Goal: Transaction & Acquisition: Purchase product/service

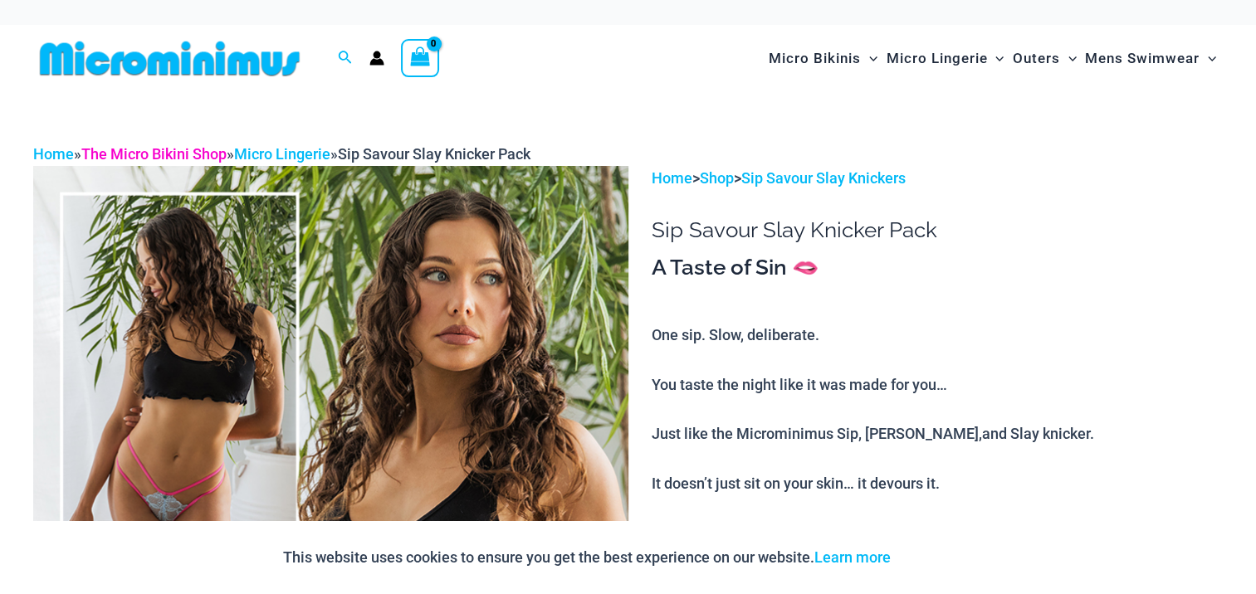
click at [156, 150] on link "The Micro Bikini Shop" at bounding box center [153, 153] width 145 height 17
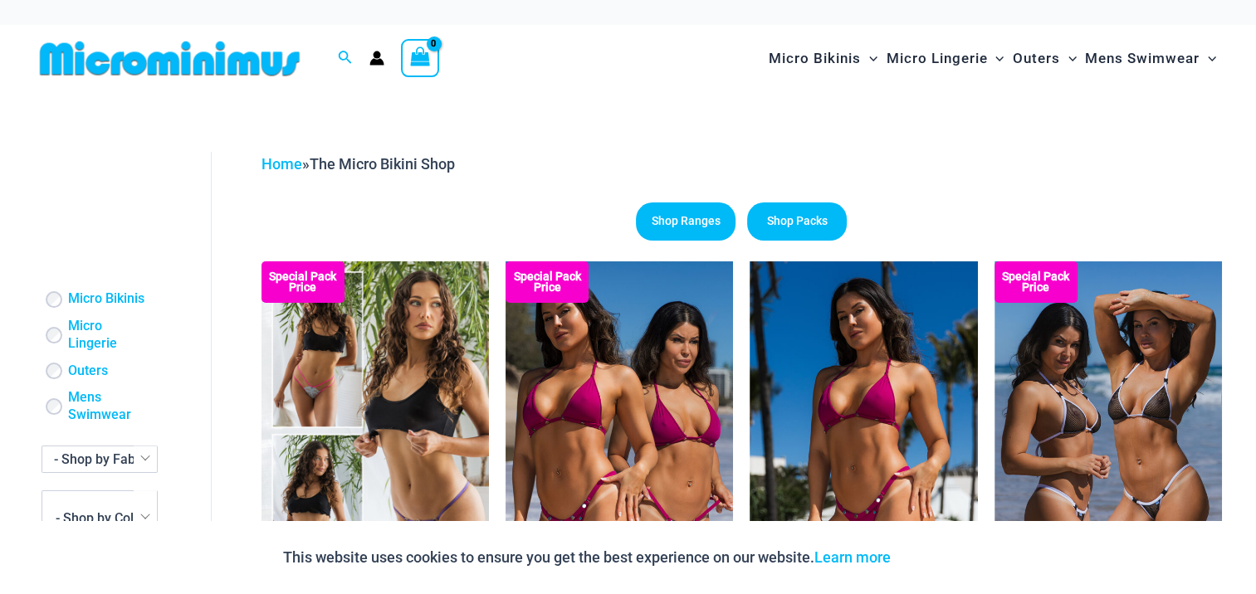
scroll to position [302, 0]
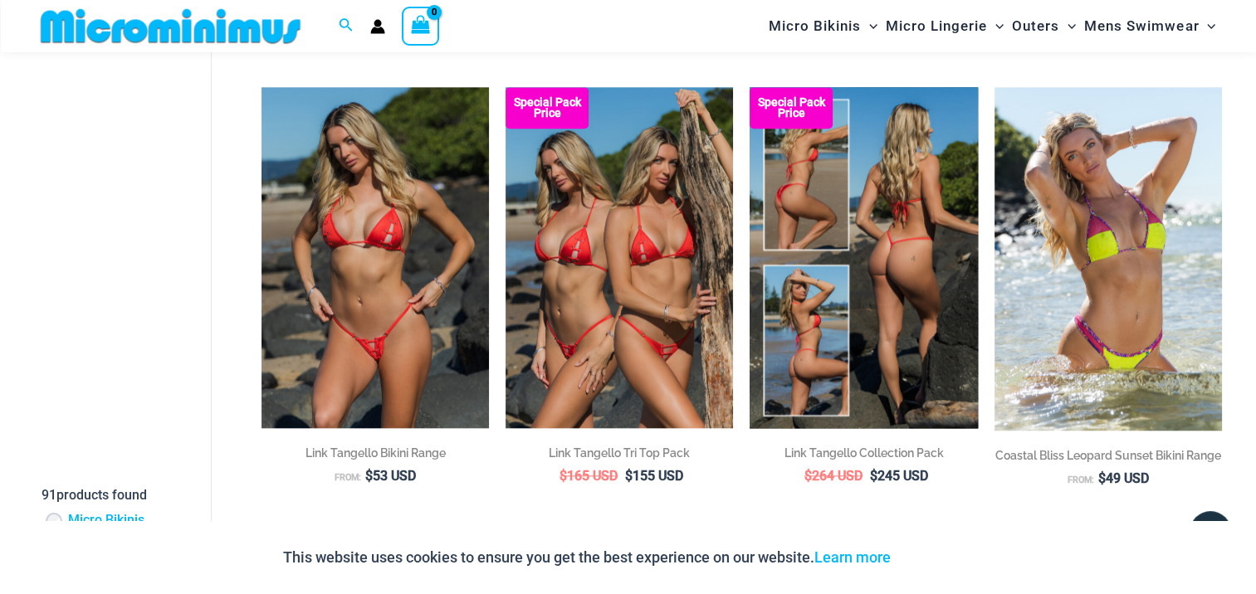
scroll to position [1619, 0]
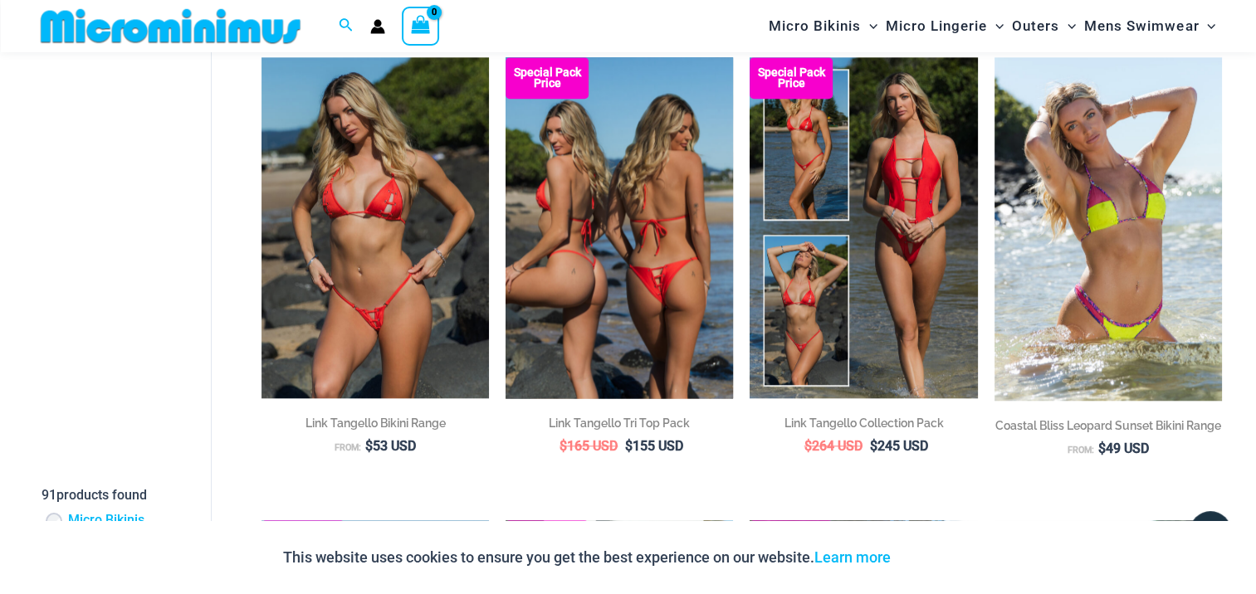
click at [625, 202] on img at bounding box center [620, 227] width 228 height 341
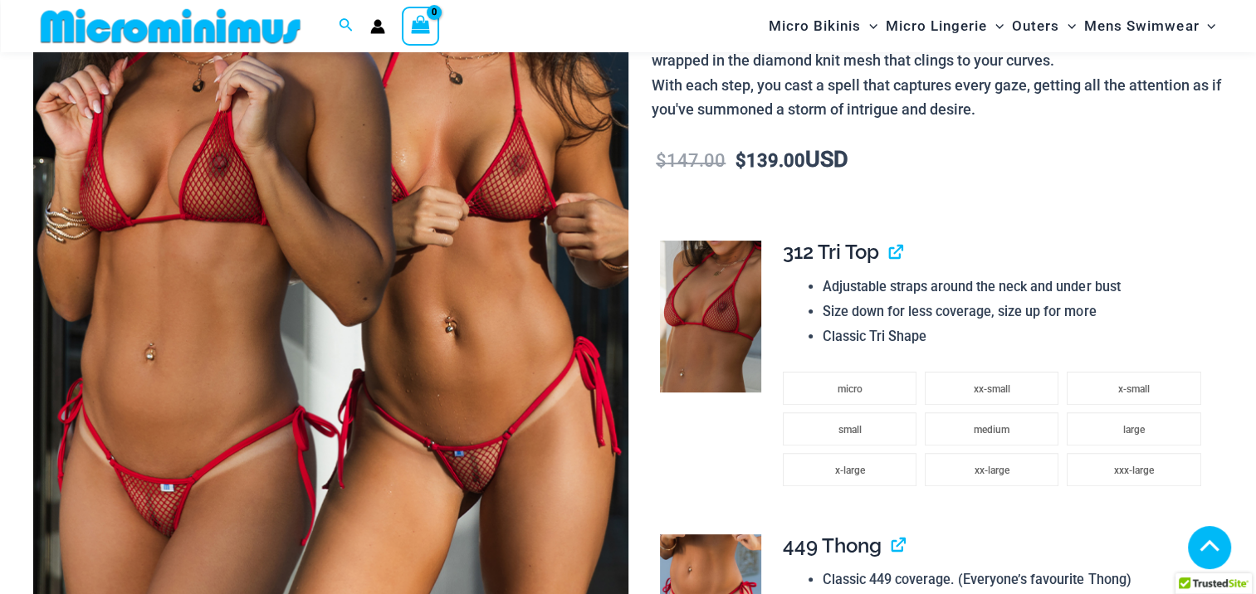
scroll to position [482, 0]
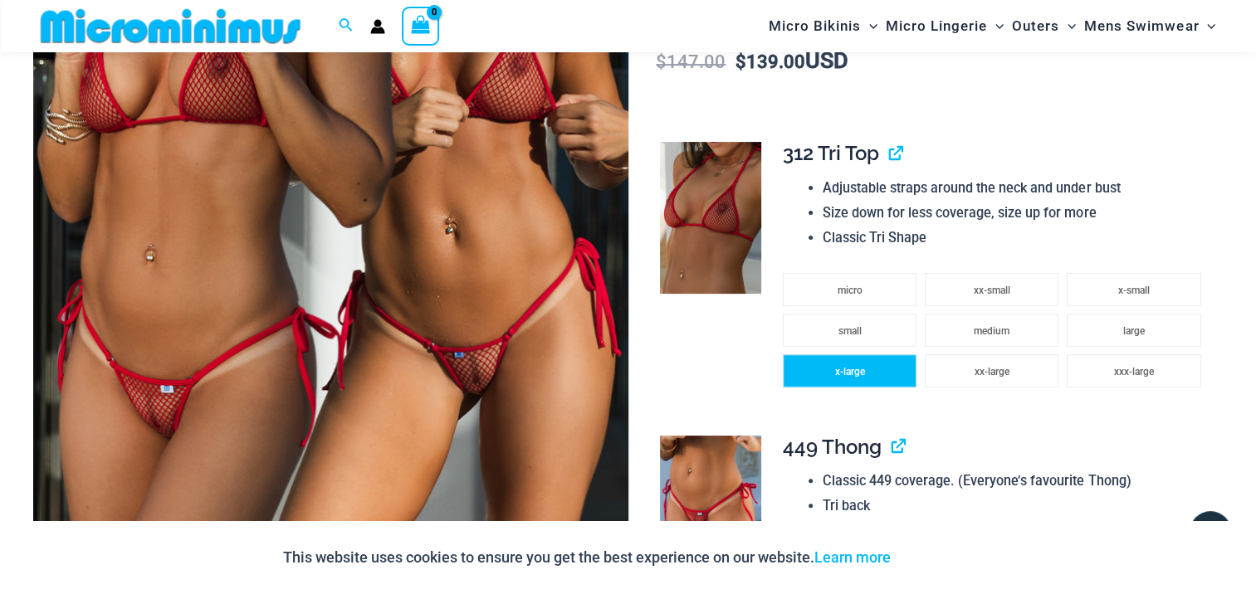
drag, startPoint x: 850, startPoint y: 369, endPoint x: 878, endPoint y: 369, distance: 27.4
click at [850, 369] on span "x-large" at bounding box center [849, 372] width 30 height 12
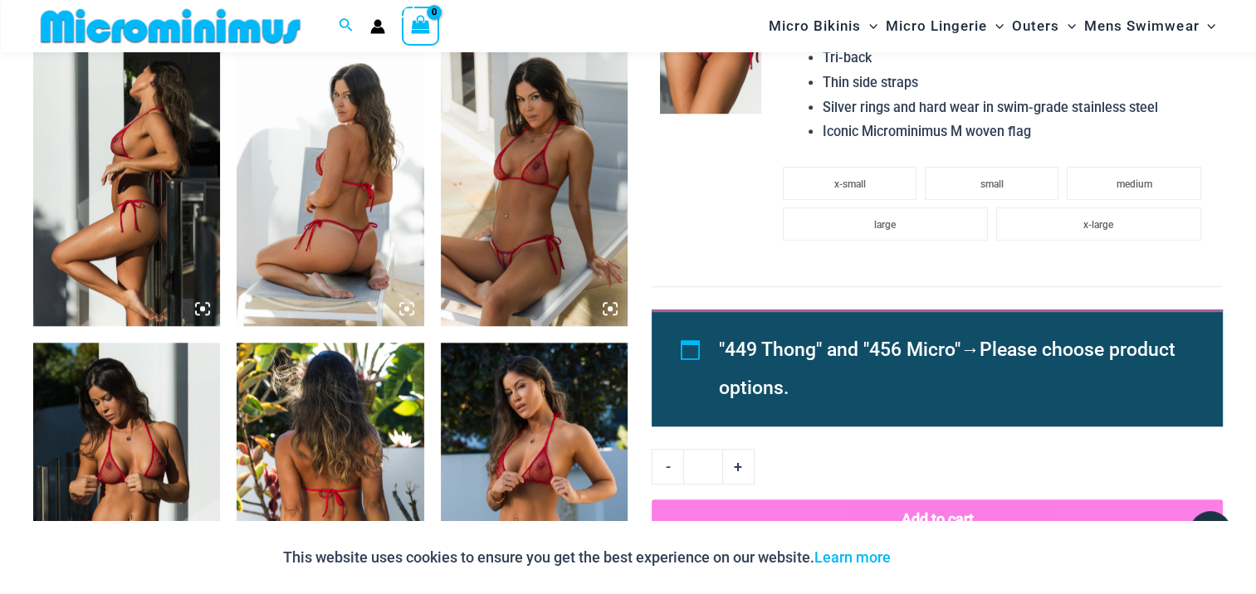
scroll to position [1147, 0]
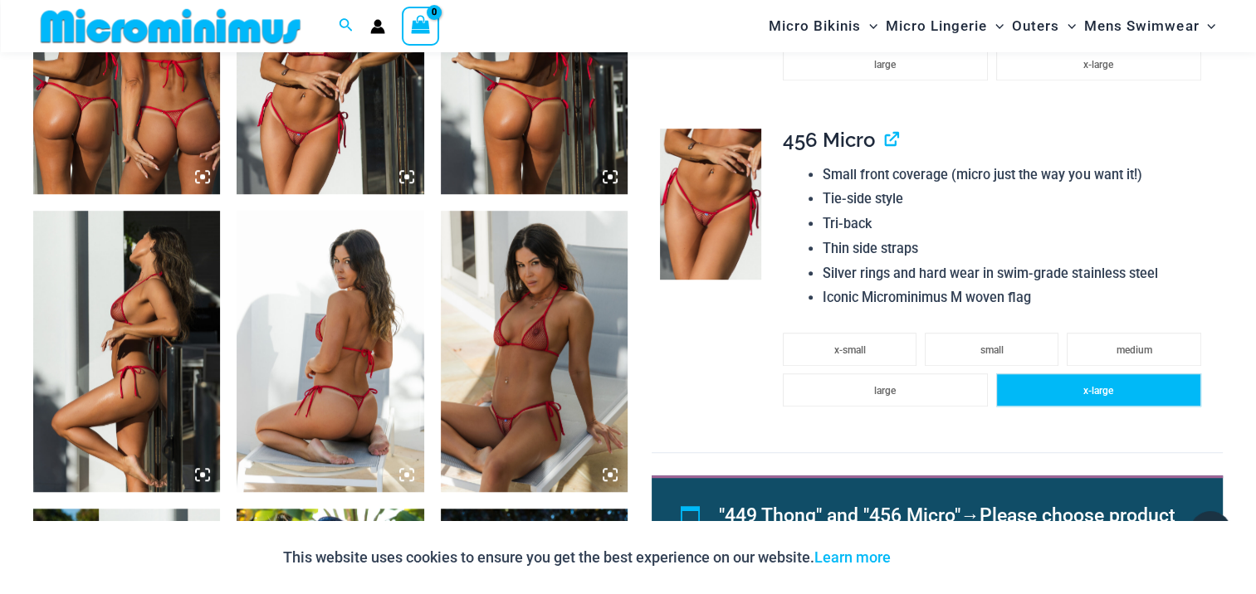
click at [1086, 389] on span "x-large" at bounding box center [1099, 391] width 30 height 12
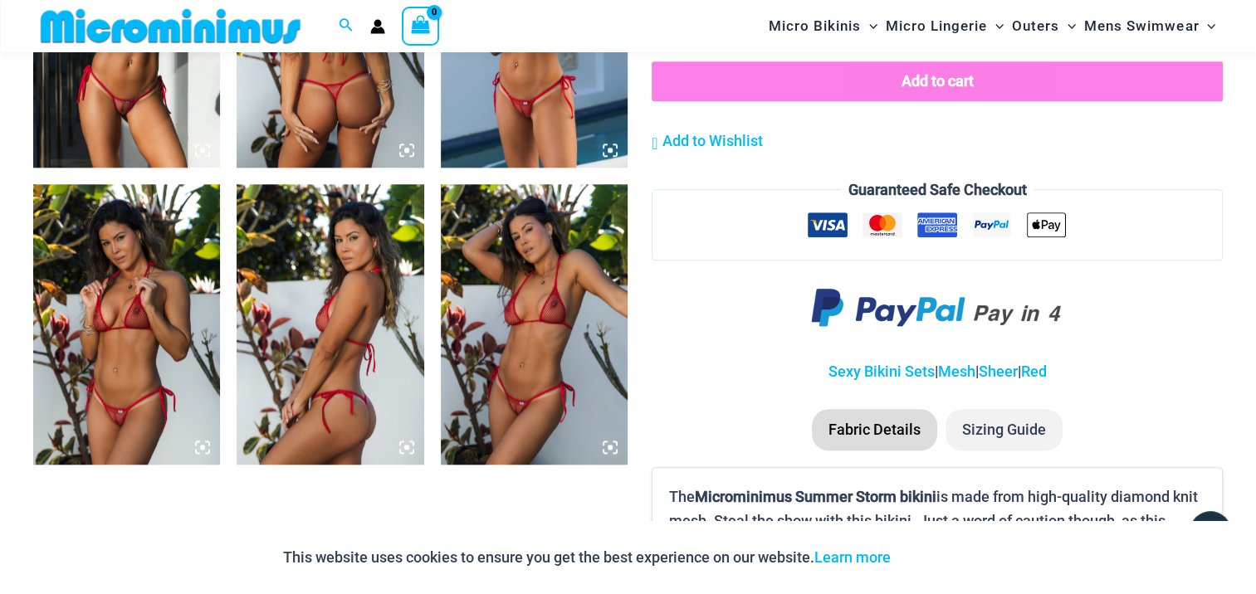
scroll to position [1894, 0]
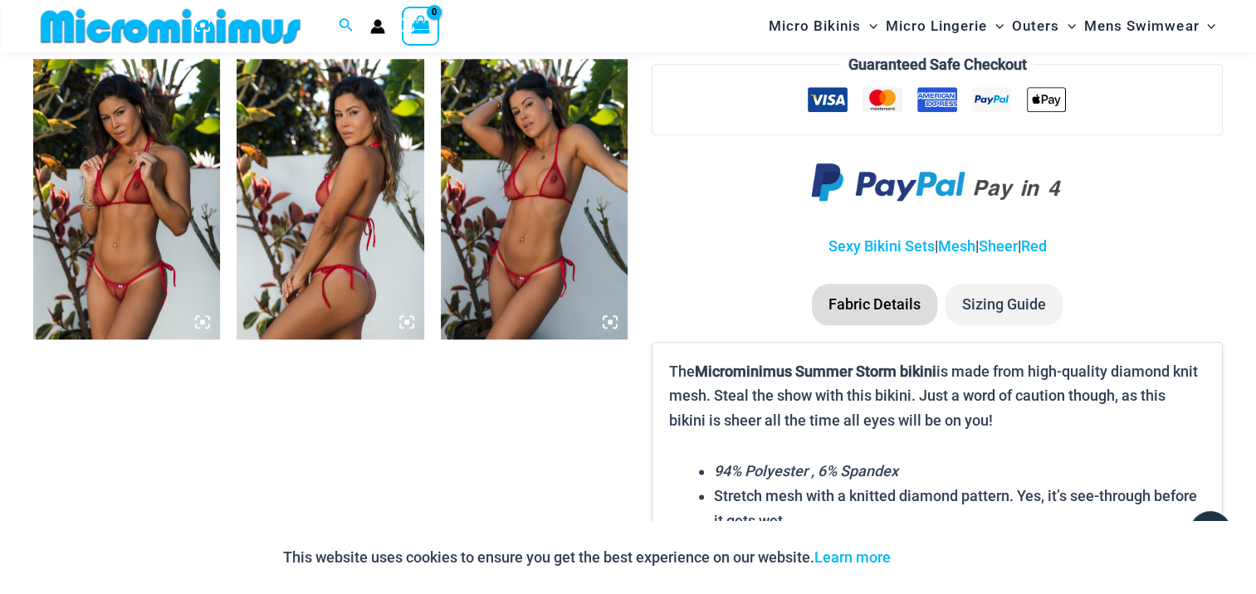
click at [612, 322] on icon at bounding box center [610, 322] width 5 height 5
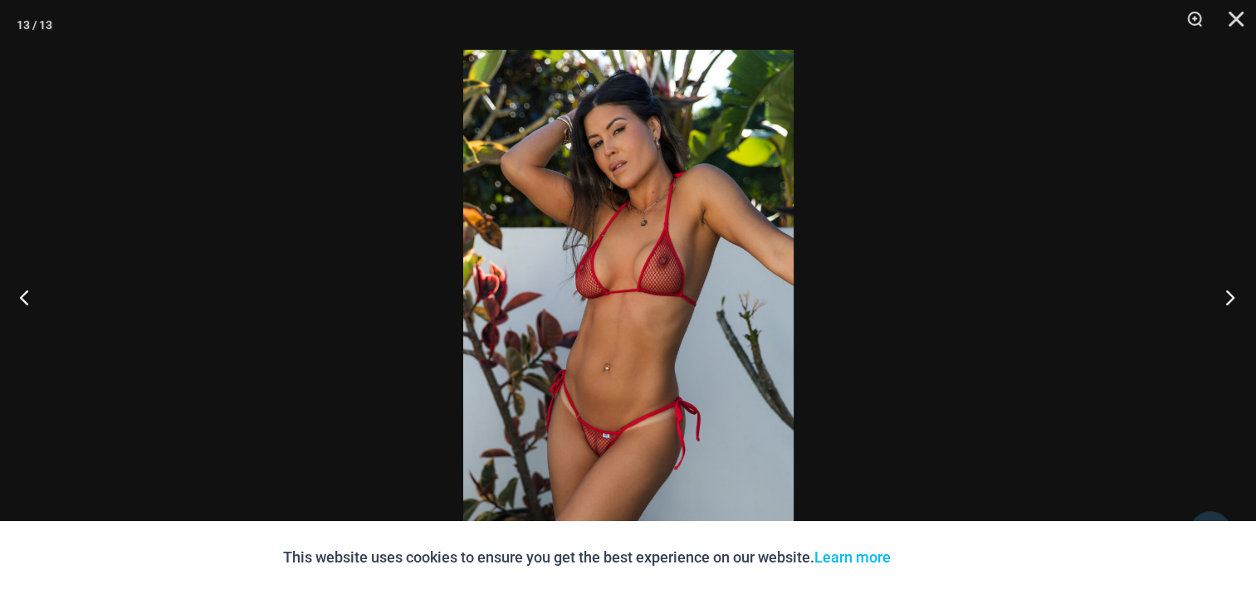
click at [1231, 292] on button "Next" at bounding box center [1225, 297] width 62 height 83
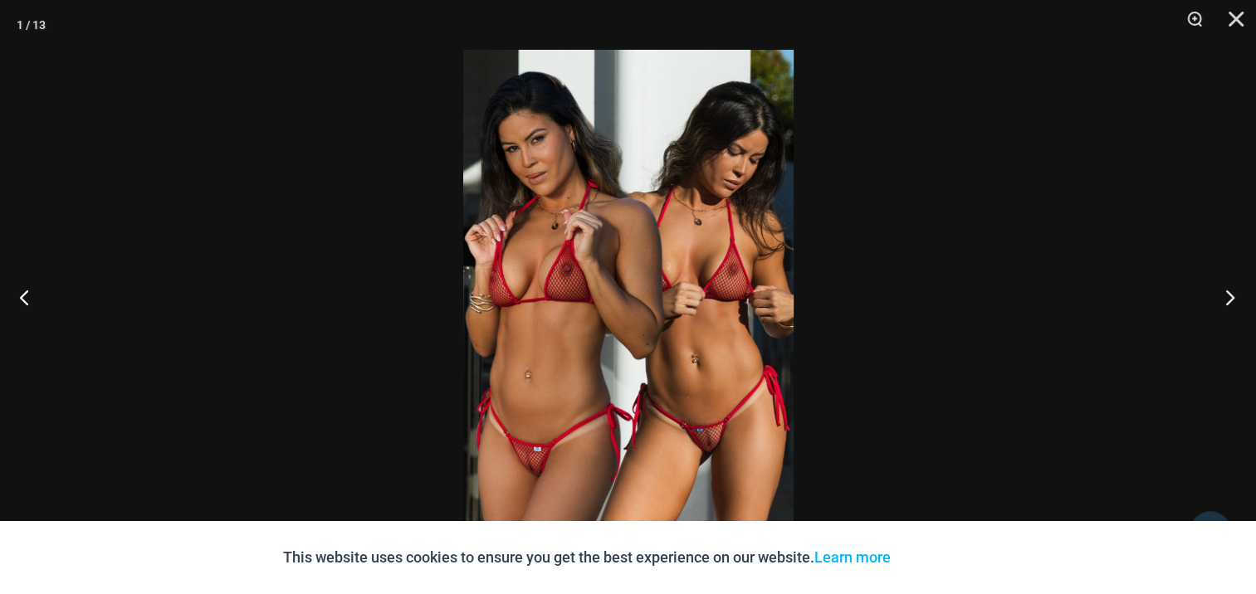
click at [1231, 292] on button "Next" at bounding box center [1225, 297] width 62 height 83
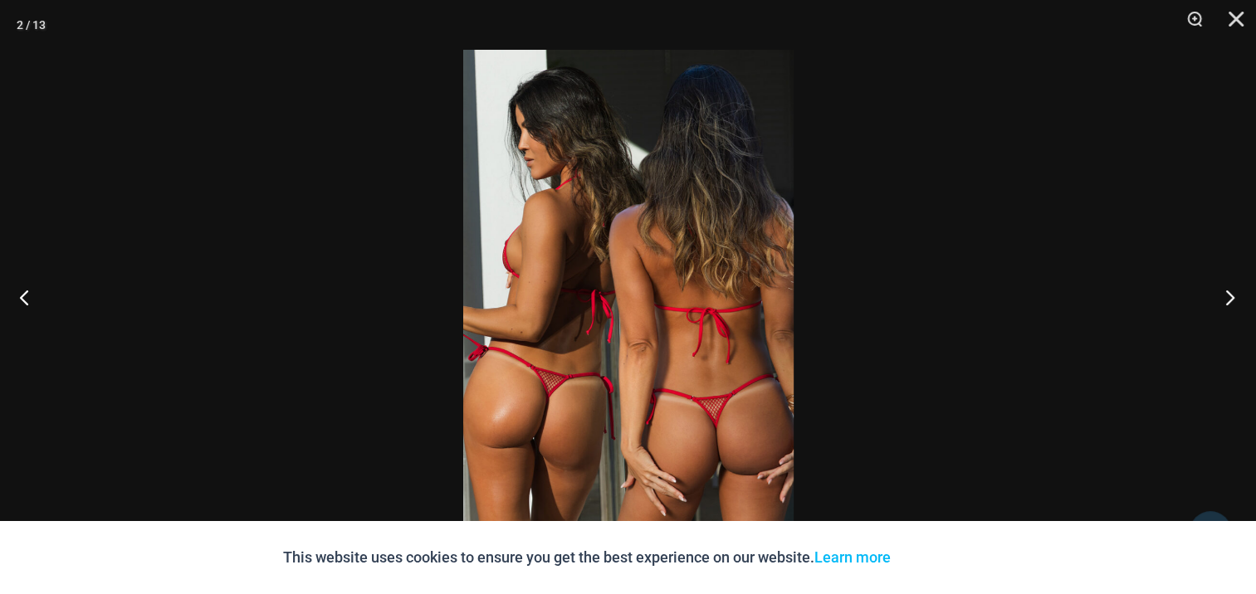
click at [1231, 292] on button "Next" at bounding box center [1225, 297] width 62 height 83
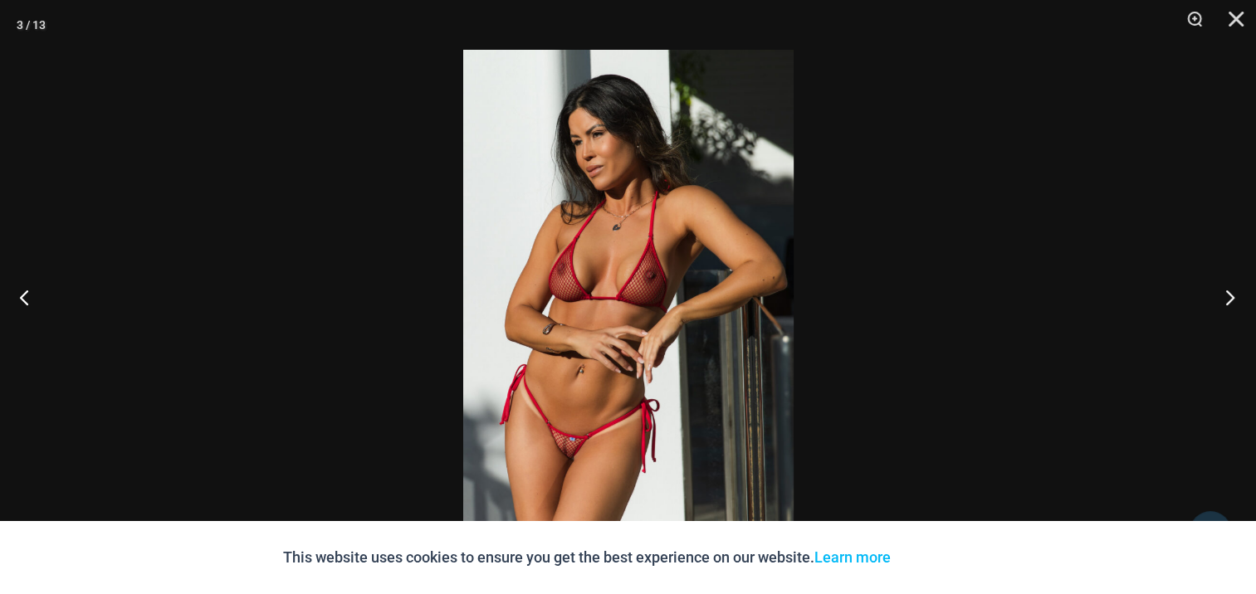
click at [1231, 292] on button "Next" at bounding box center [1225, 297] width 62 height 83
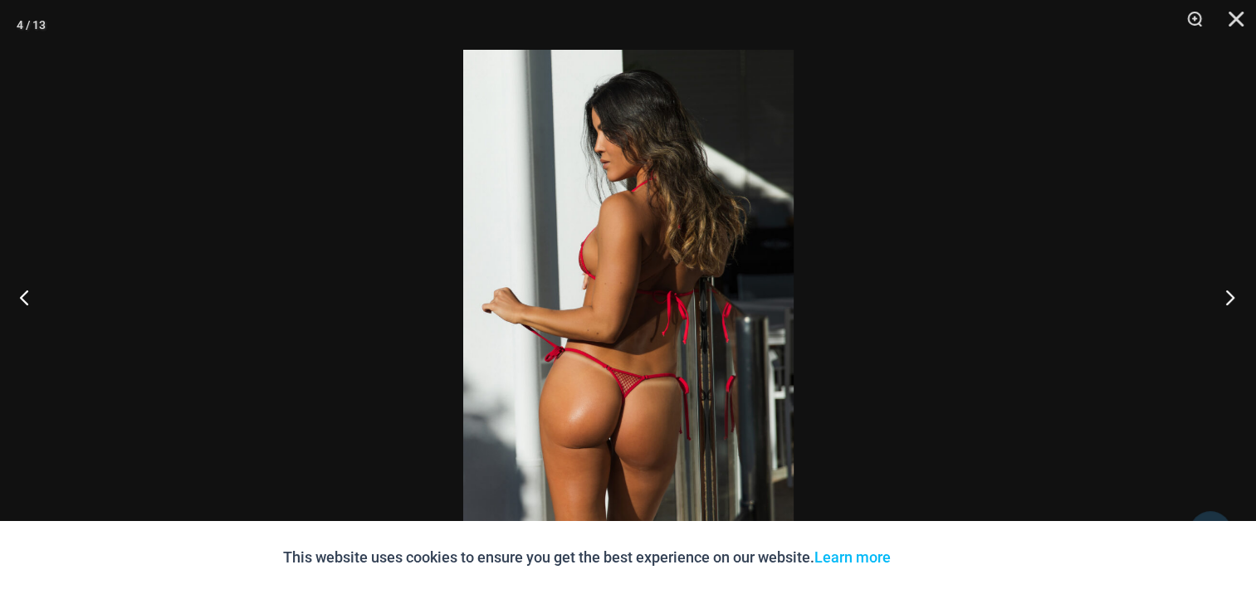
click at [1231, 292] on button "Next" at bounding box center [1225, 297] width 62 height 83
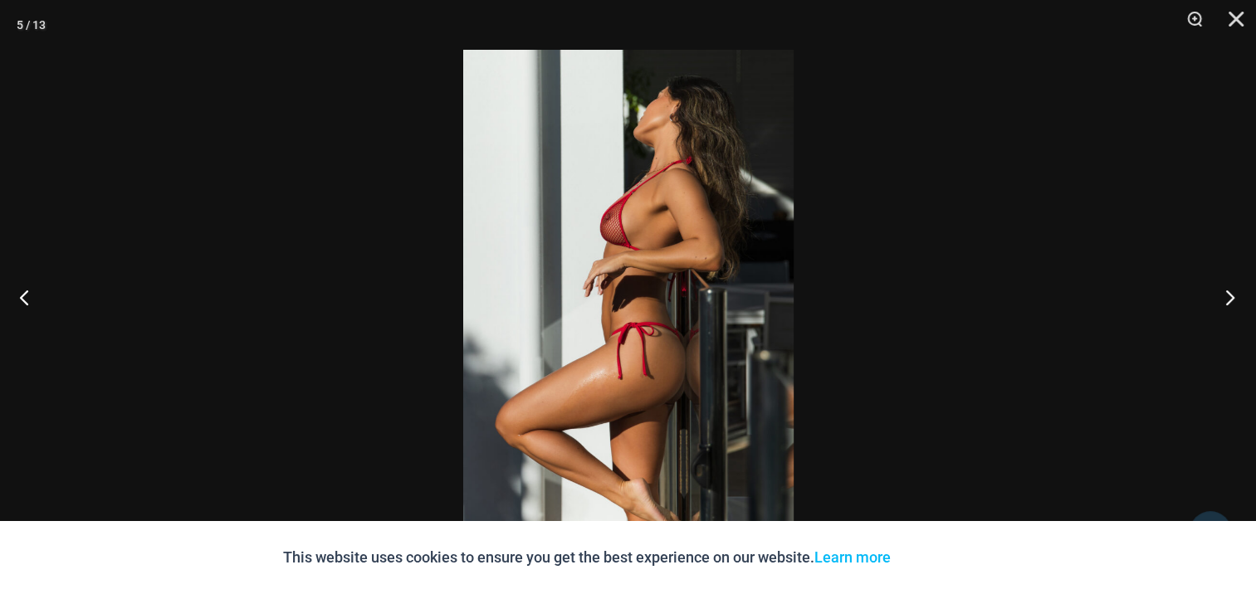
click at [1231, 292] on button "Next" at bounding box center [1225, 297] width 62 height 83
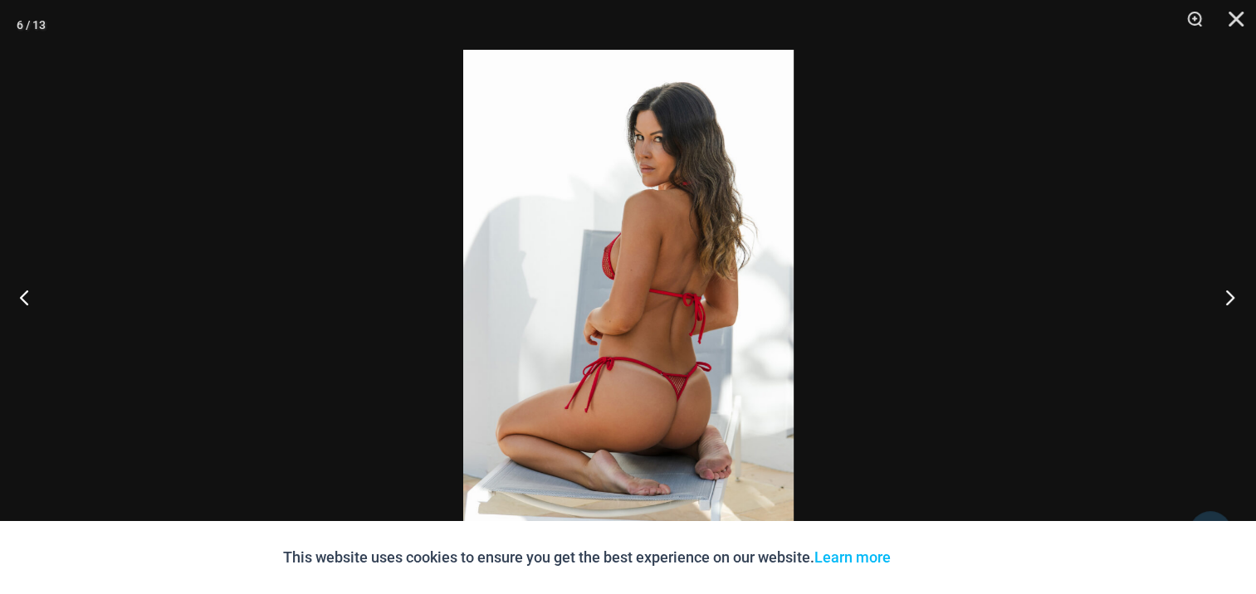
click at [1231, 292] on button "Next" at bounding box center [1225, 297] width 62 height 83
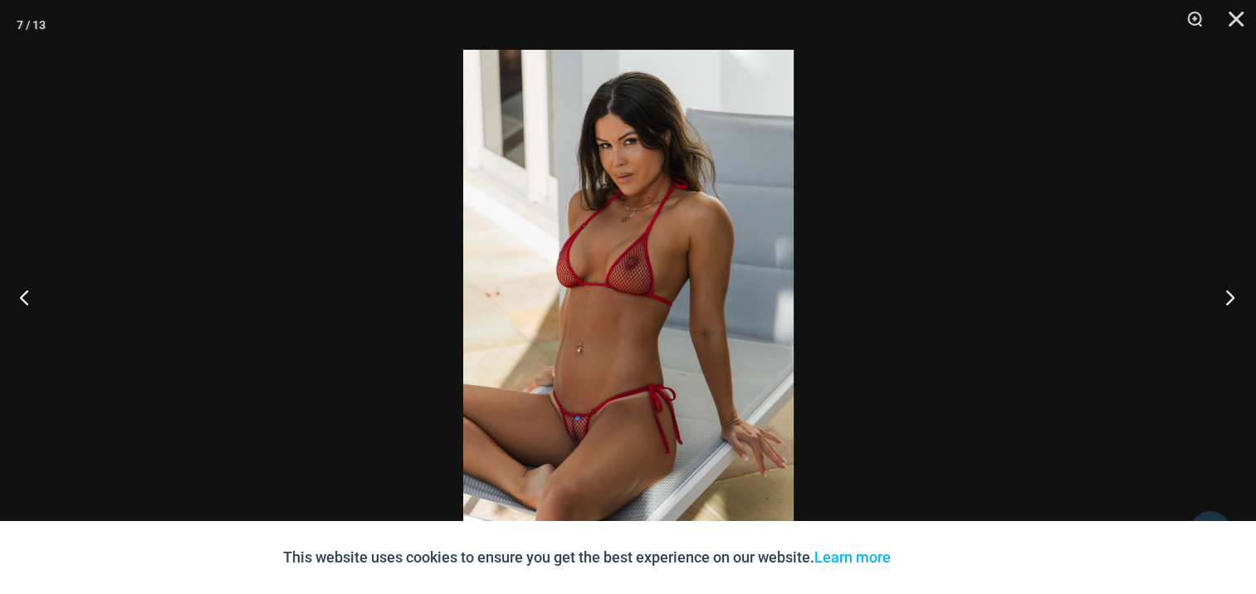
click at [1231, 292] on button "Next" at bounding box center [1225, 297] width 62 height 83
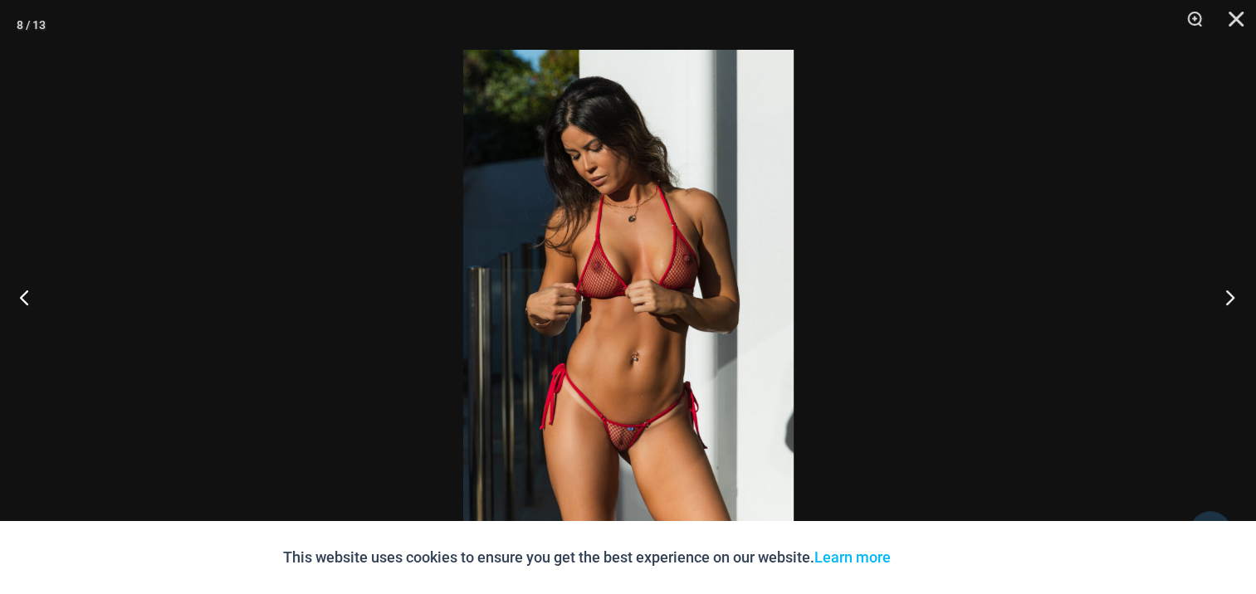
click at [1231, 292] on button "Next" at bounding box center [1225, 297] width 62 height 83
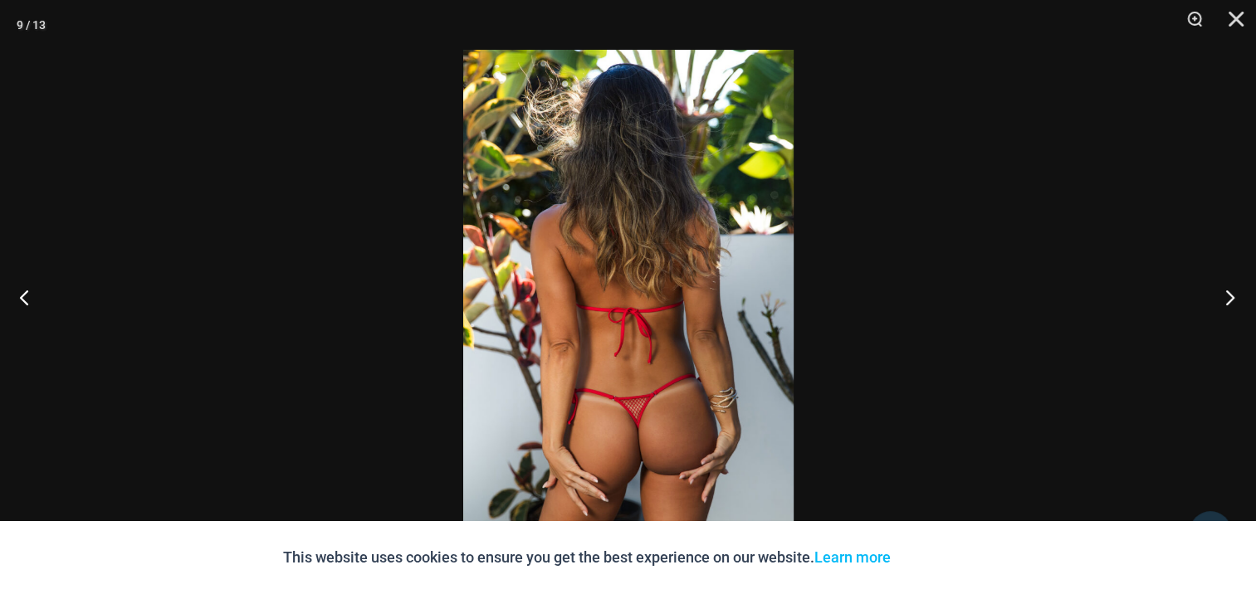
click at [1231, 292] on button "Next" at bounding box center [1225, 297] width 62 height 83
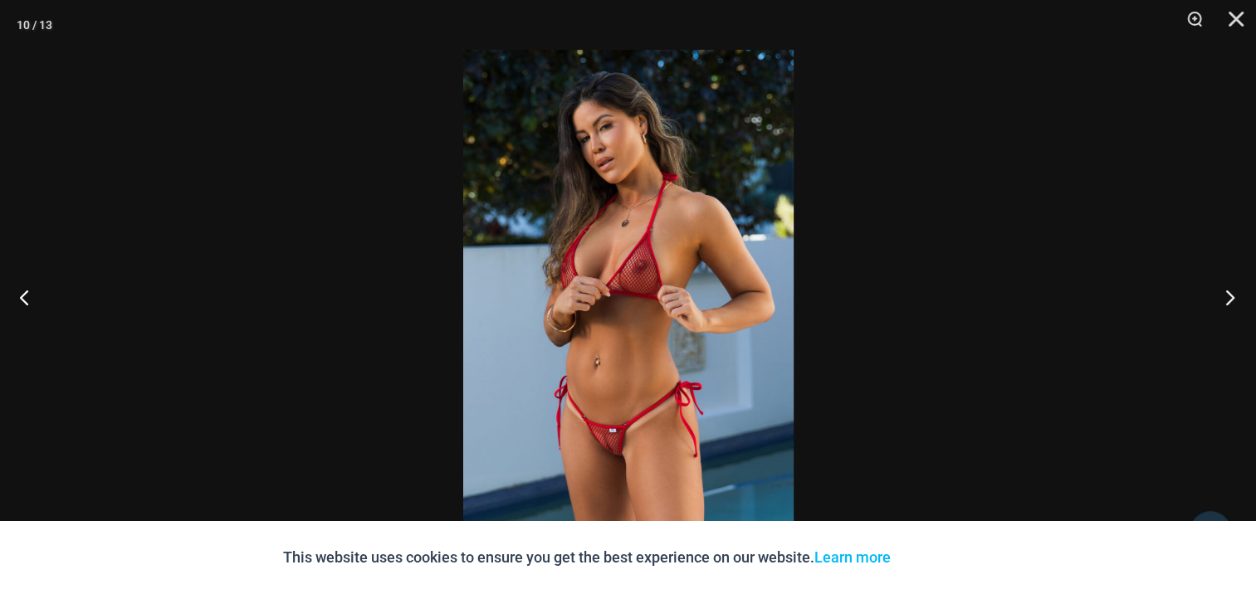
click at [1231, 292] on button "Next" at bounding box center [1225, 297] width 62 height 83
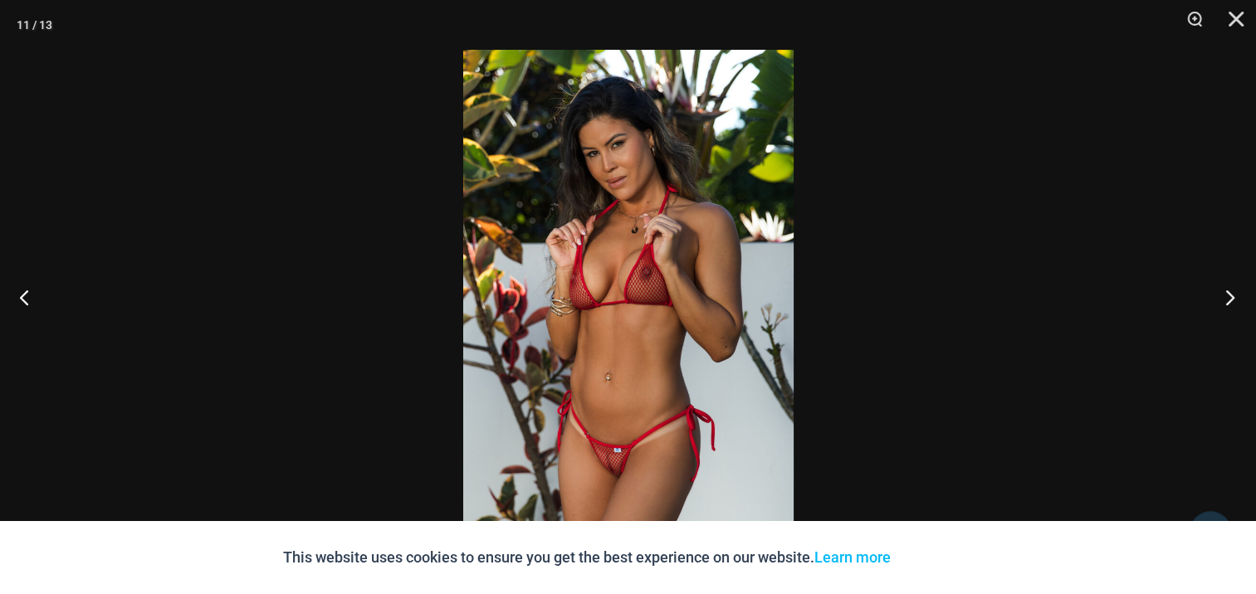
click at [1231, 292] on button "Next" at bounding box center [1225, 297] width 62 height 83
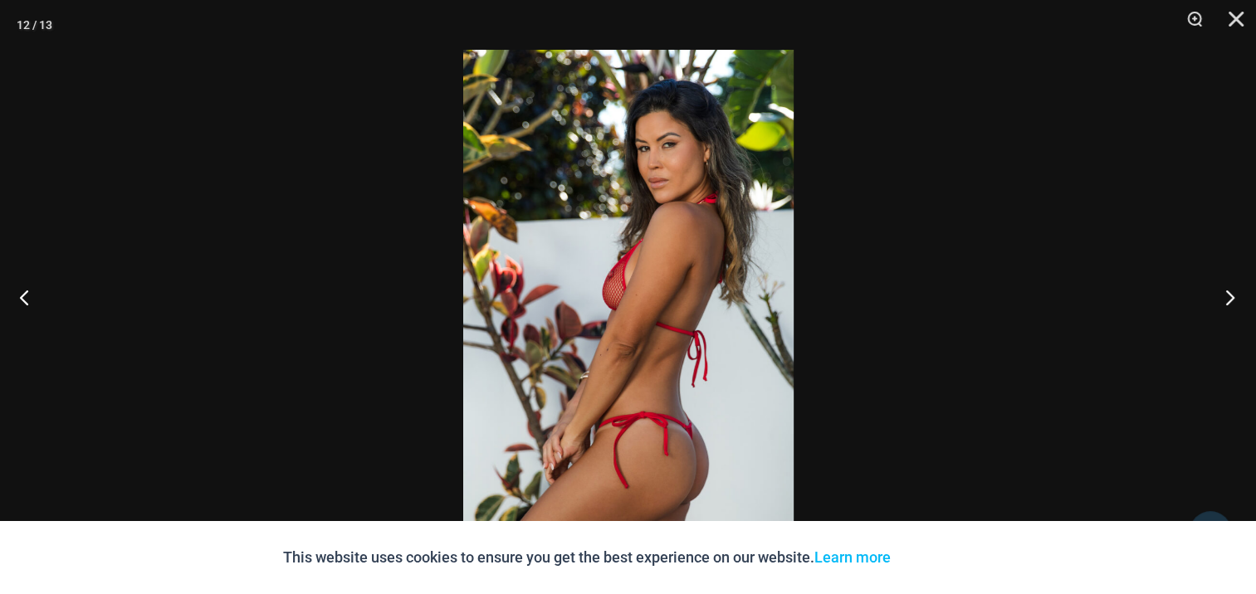
click at [1231, 292] on button "Next" at bounding box center [1225, 297] width 62 height 83
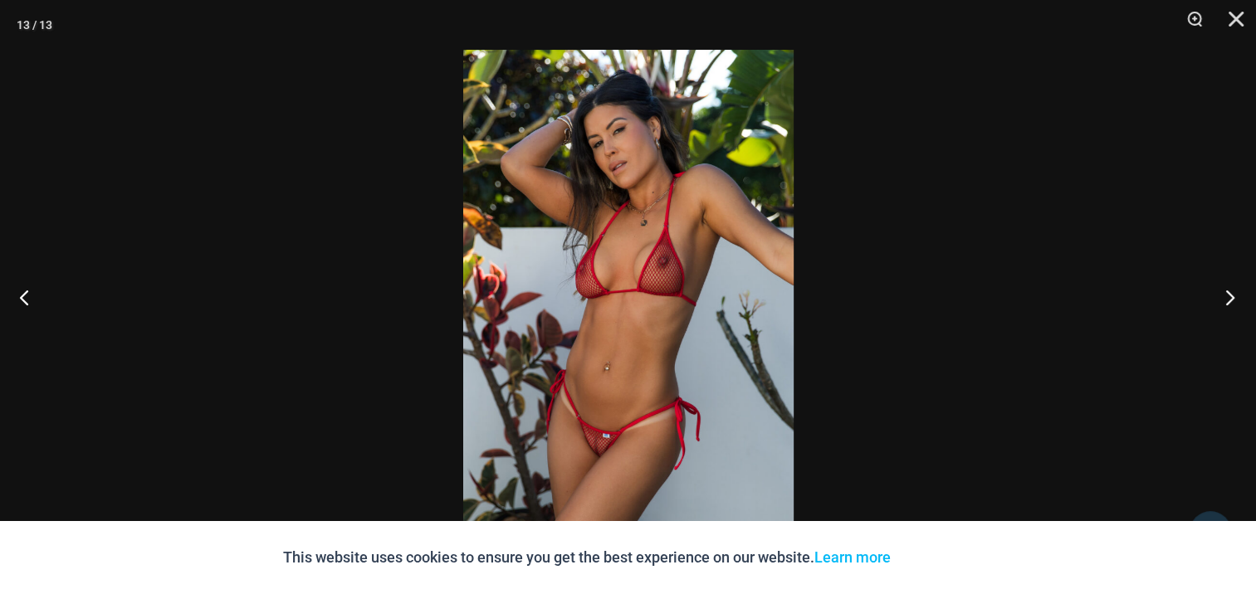
click at [1231, 292] on button "Next" at bounding box center [1225, 297] width 62 height 83
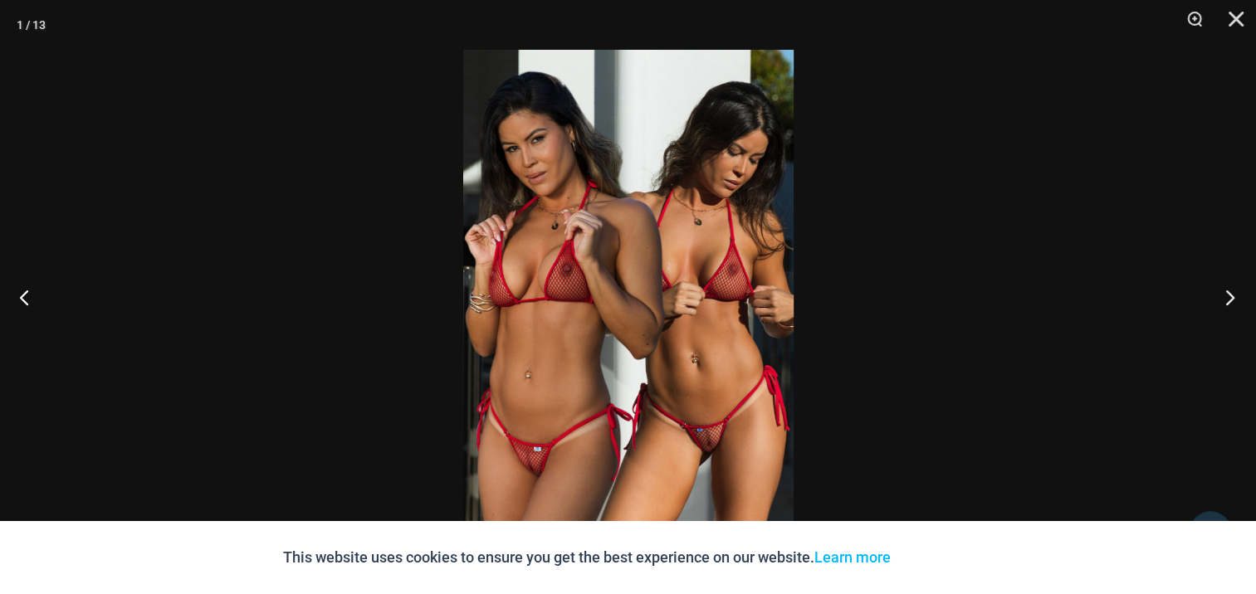
click at [1231, 292] on button "Next" at bounding box center [1225, 297] width 62 height 83
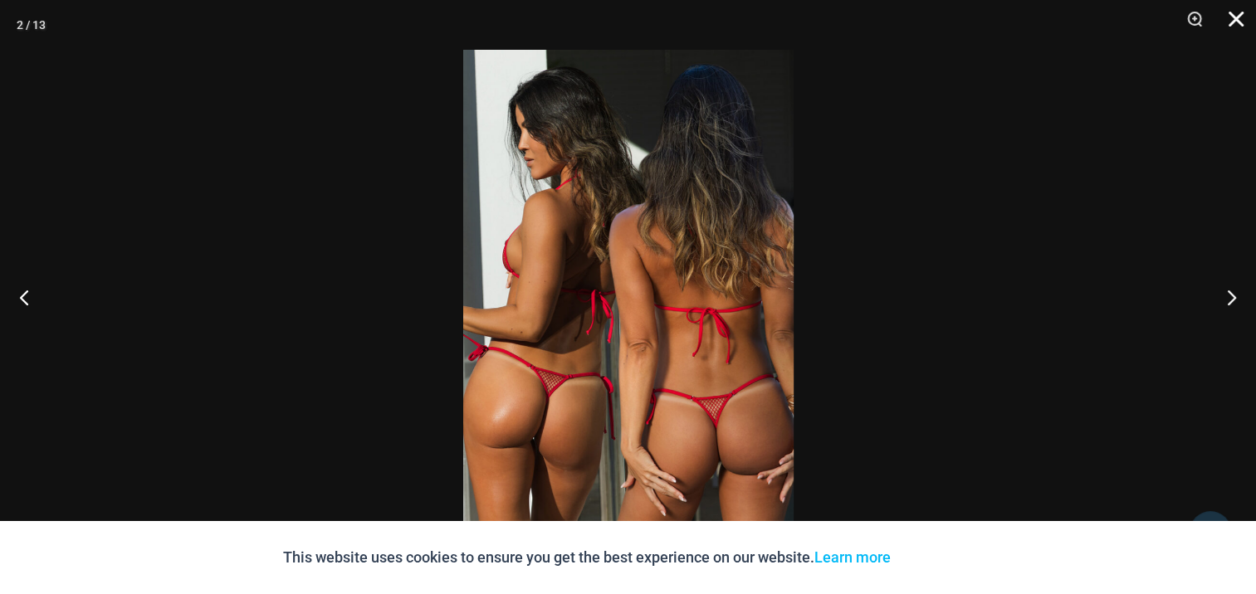
click at [1235, 16] on button "Close" at bounding box center [1231, 25] width 42 height 50
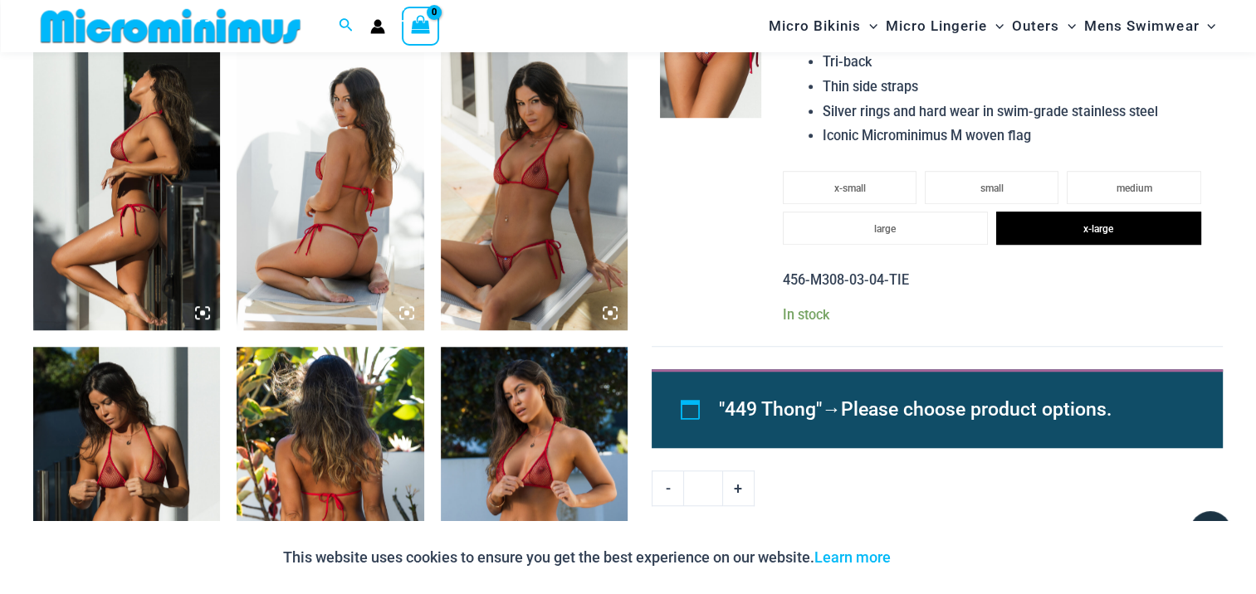
scroll to position [1313, 0]
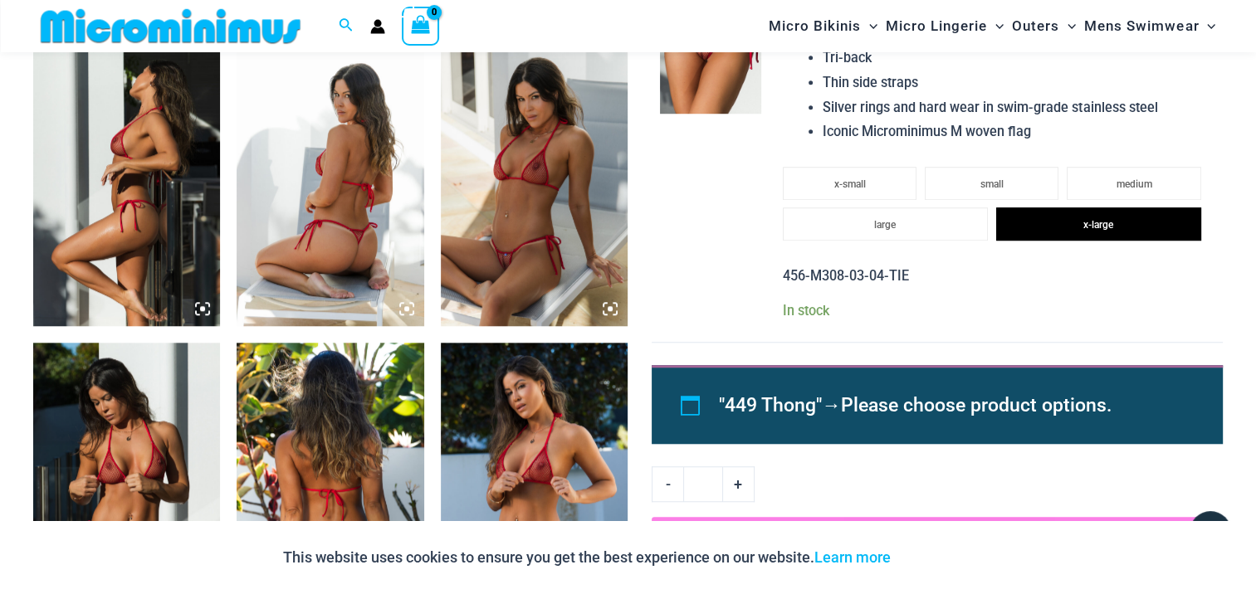
click at [671, 478] on link "-" at bounding box center [668, 484] width 32 height 35
click at [666, 482] on link "-" at bounding box center [668, 484] width 32 height 35
click at [670, 477] on link "-" at bounding box center [668, 484] width 32 height 35
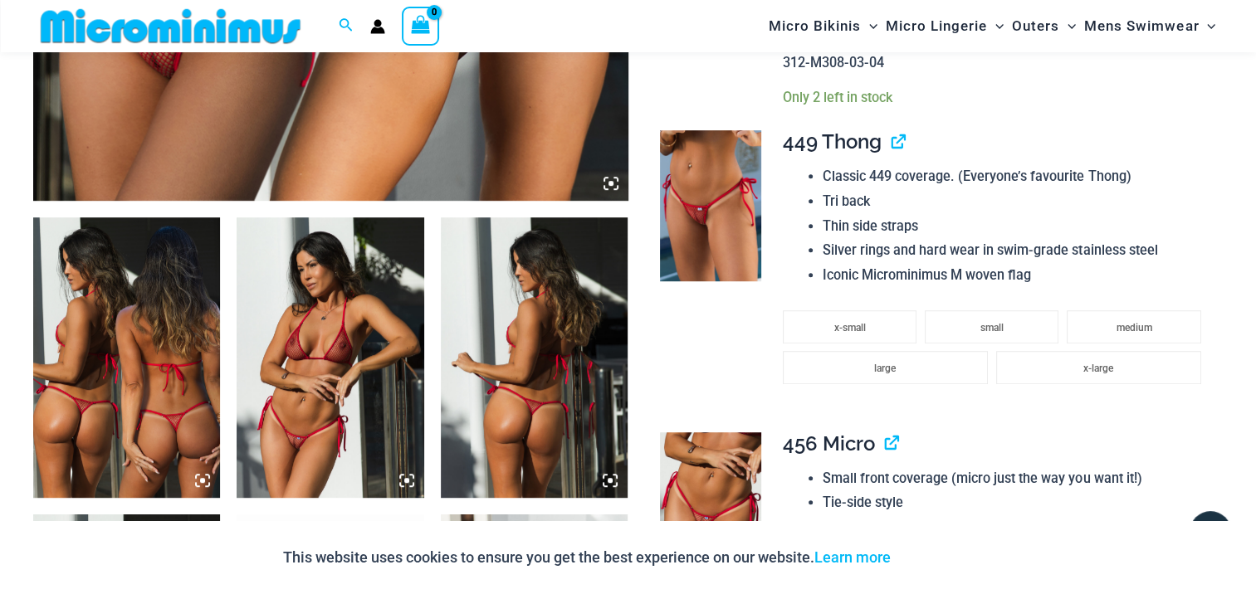
scroll to position [815, 0]
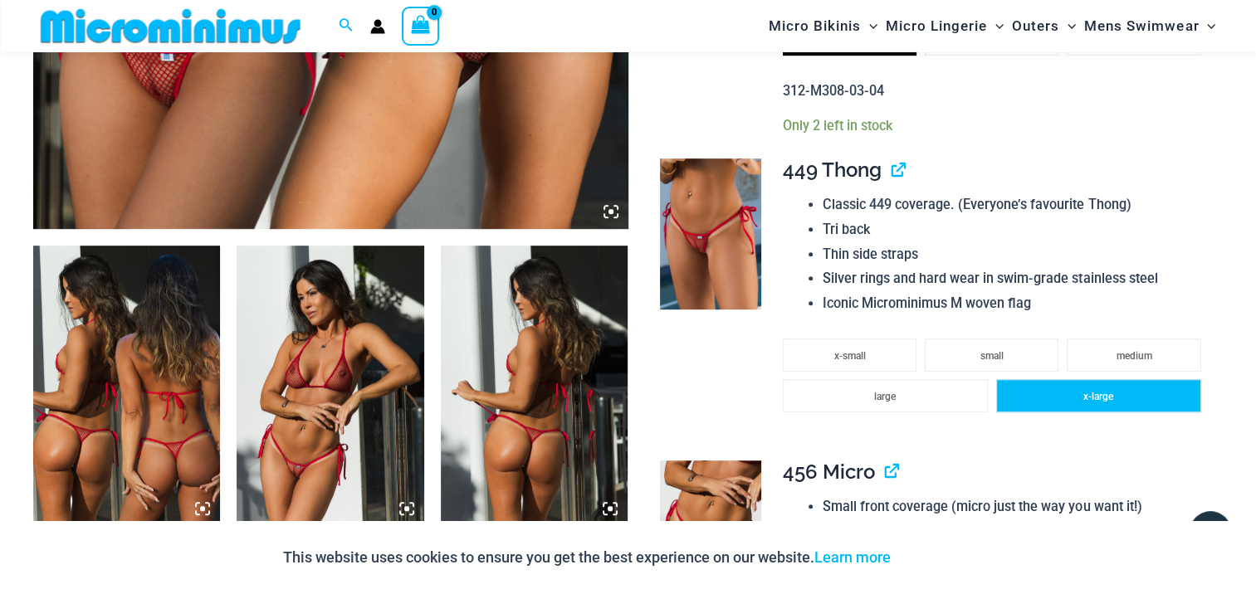
click at [1089, 392] on span "x-large" at bounding box center [1099, 397] width 30 height 12
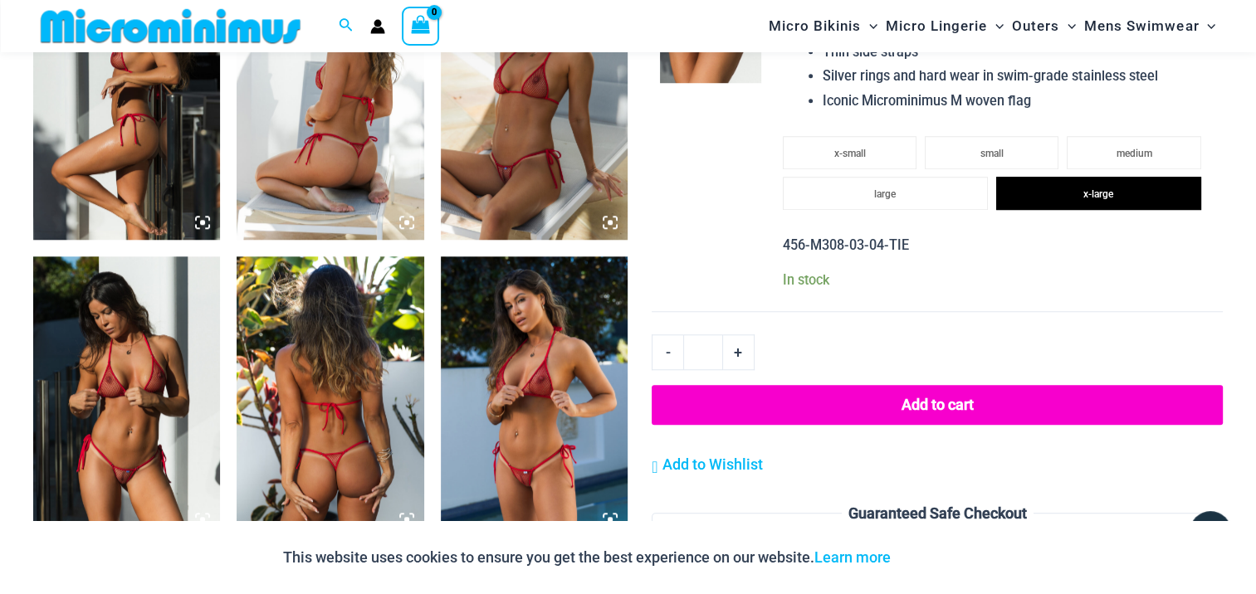
scroll to position [1479, 0]
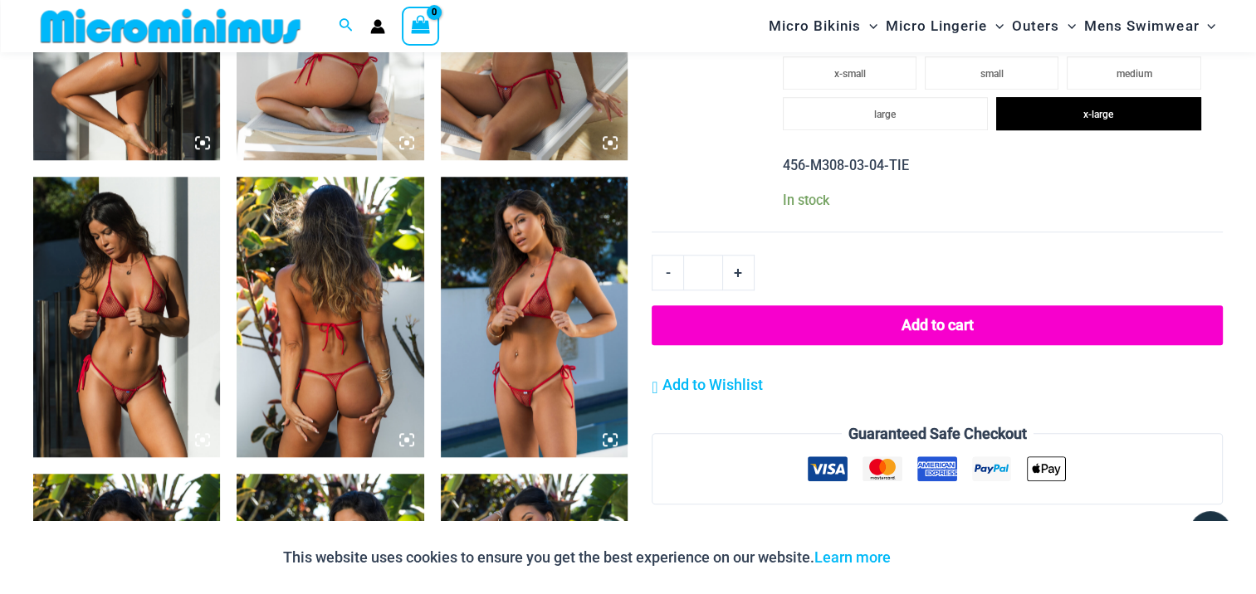
click at [664, 269] on link "-" at bounding box center [668, 272] width 32 height 35
click at [737, 272] on link "+" at bounding box center [739, 272] width 32 height 35
click at [664, 271] on link "-" at bounding box center [668, 272] width 32 height 35
type input "*"
click at [664, 271] on link "-" at bounding box center [668, 272] width 32 height 35
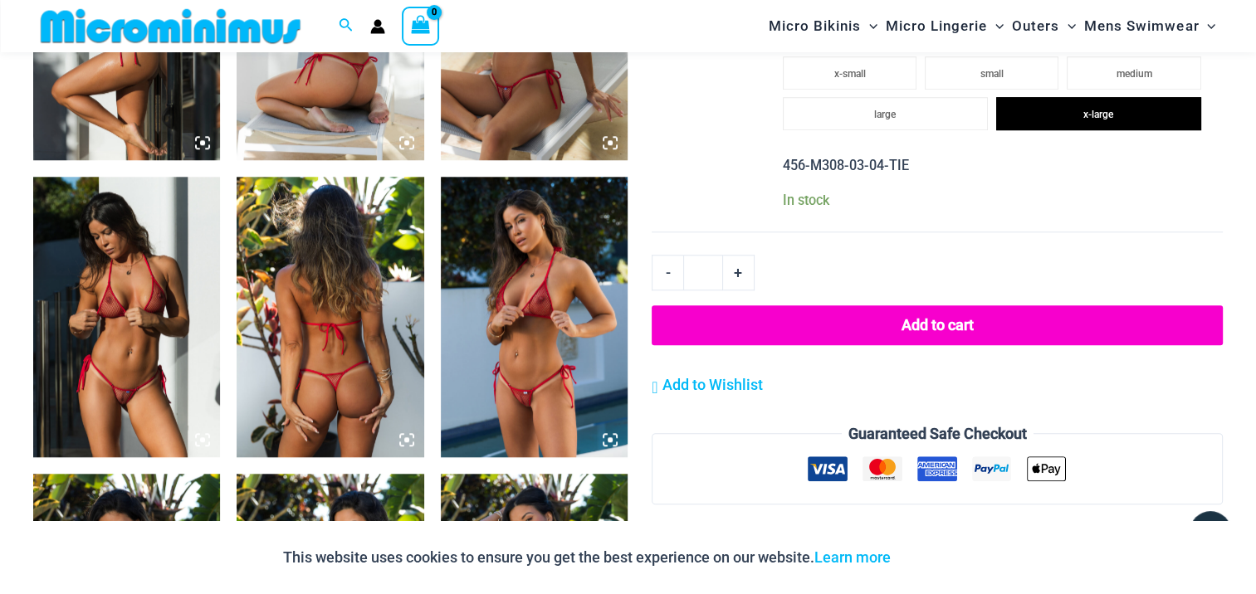
click at [664, 271] on link "-" at bounding box center [668, 272] width 32 height 35
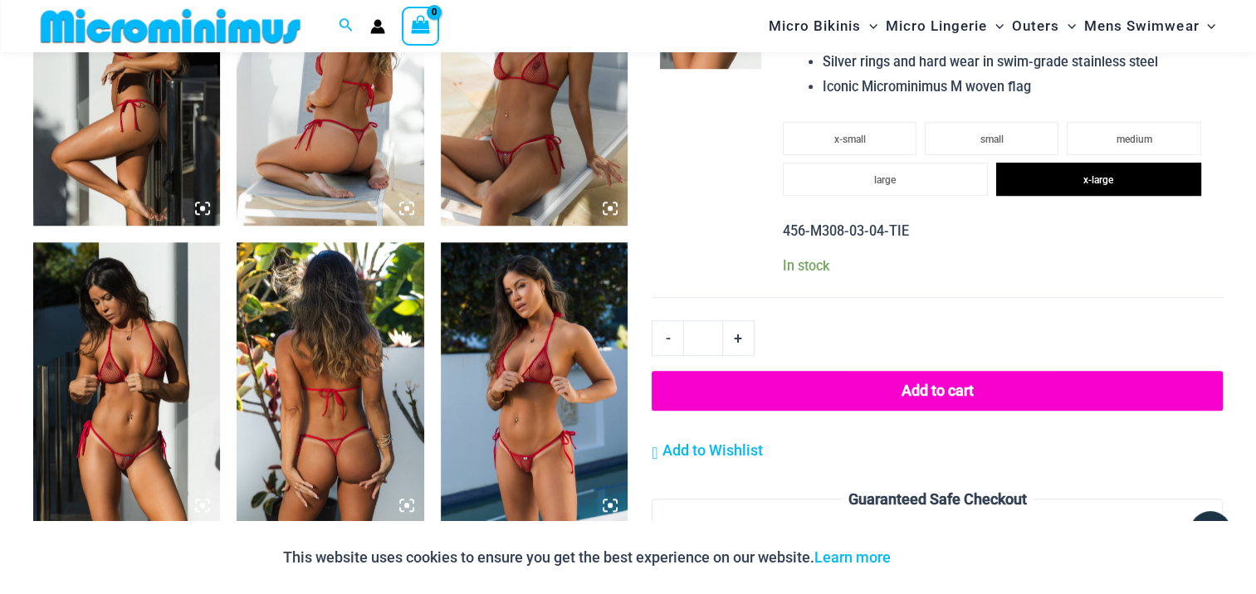
scroll to position [1313, 0]
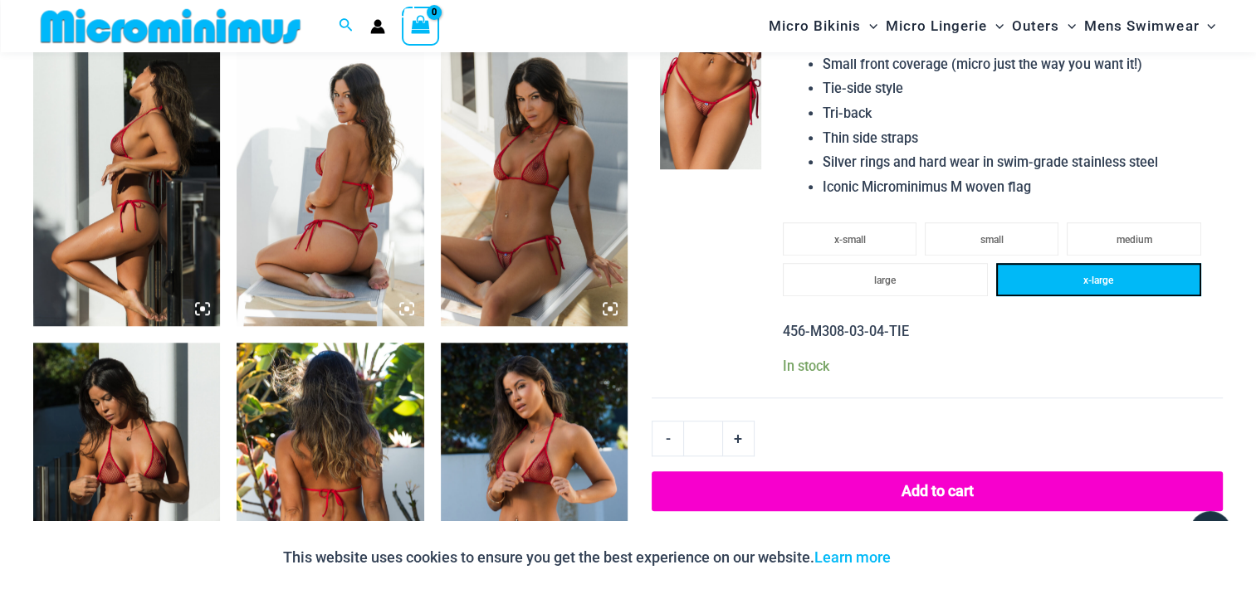
click at [1098, 285] on span "x-large" at bounding box center [1099, 281] width 30 height 12
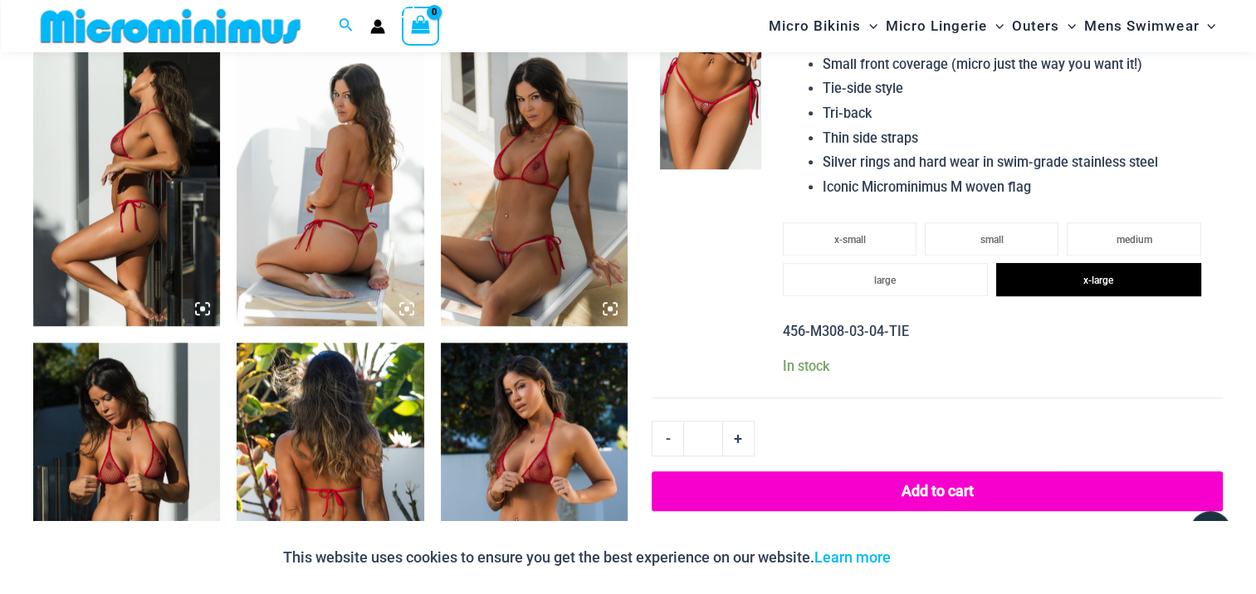
click at [691, 274] on td at bounding box center [709, 202] width 115 height 394
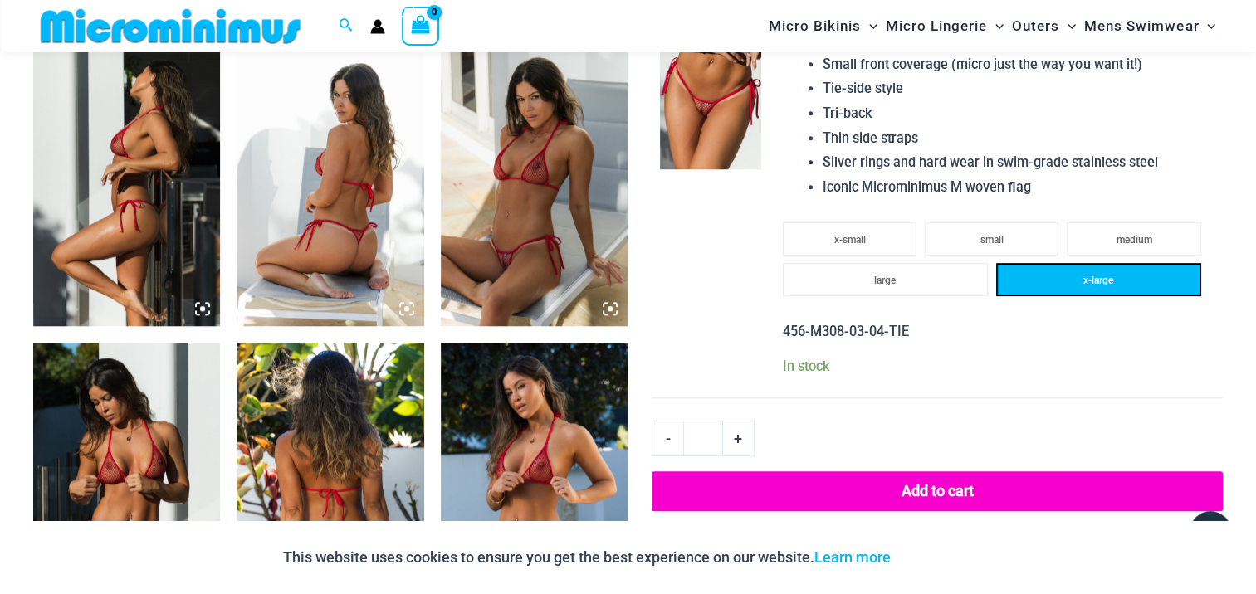
click at [1069, 281] on li "x-large" at bounding box center [1098, 279] width 205 height 33
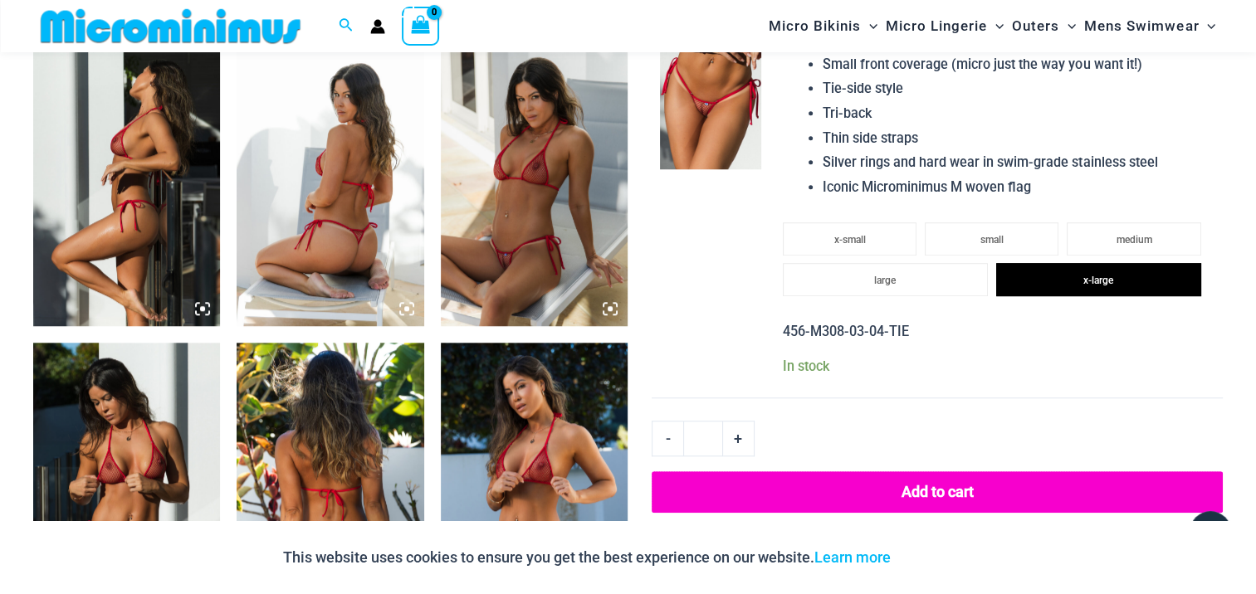
click at [942, 490] on button "Add to cart" at bounding box center [937, 493] width 571 height 42
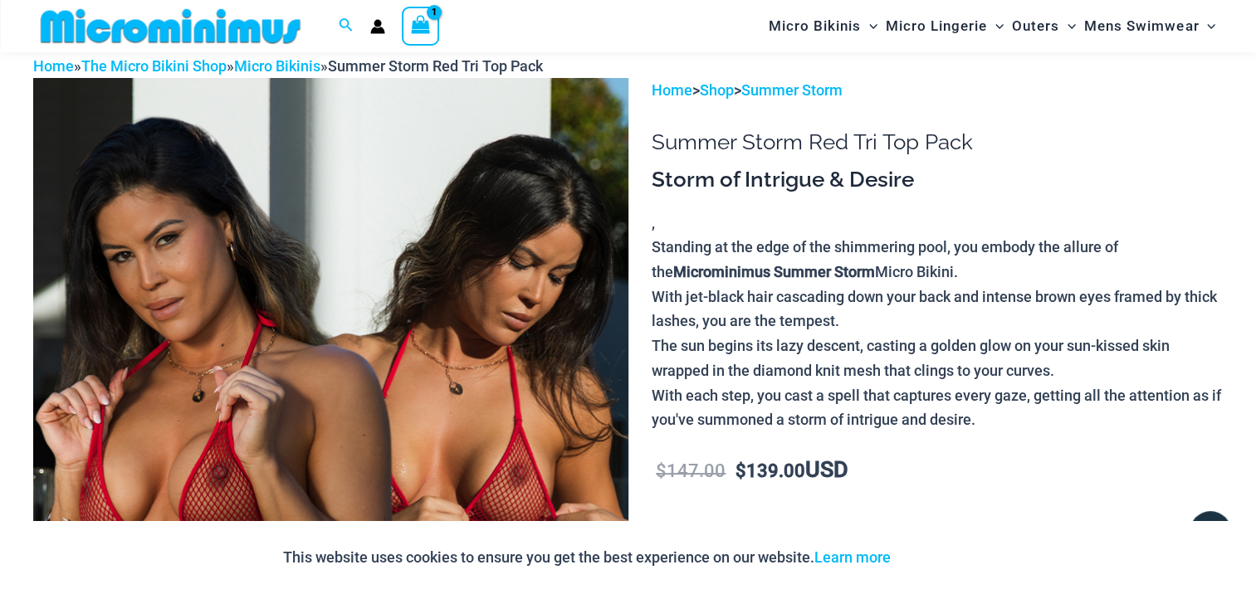
scroll to position [68, 0]
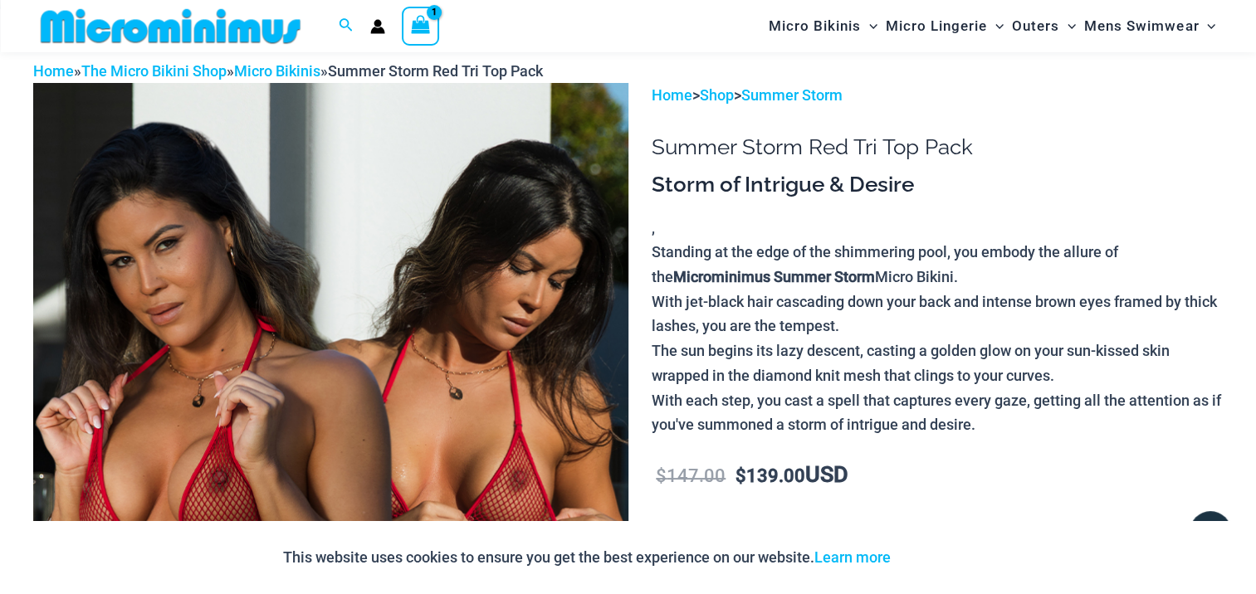
click at [411, 32] on icon "View Shopping Cart, 1 items" at bounding box center [420, 24] width 19 height 19
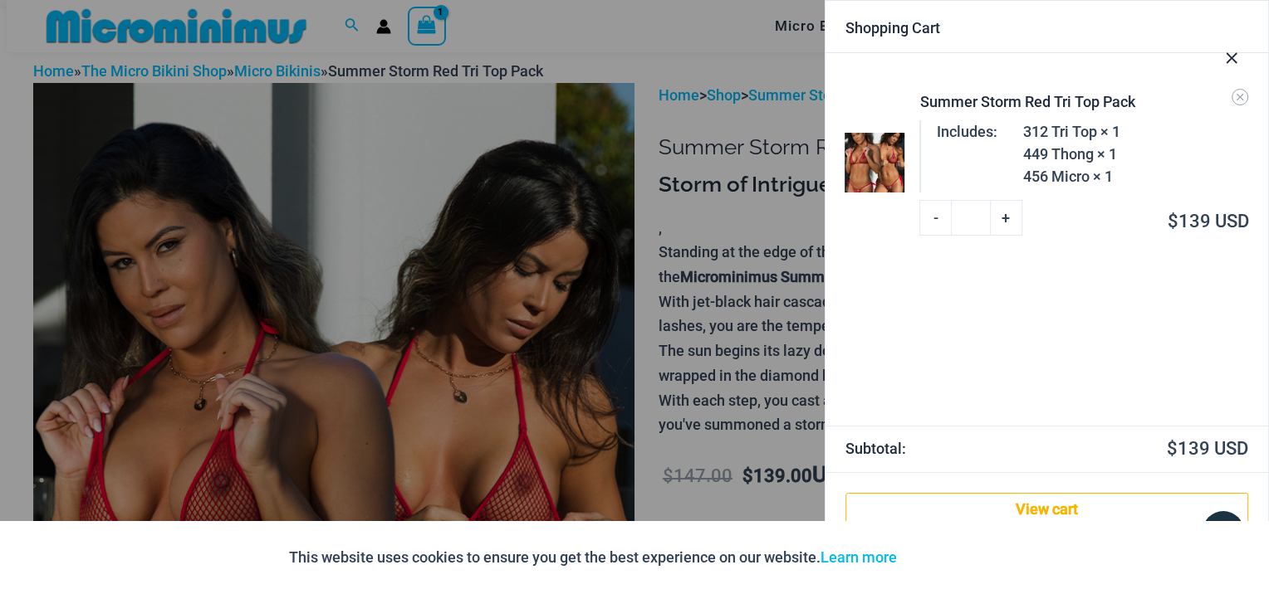
click at [934, 214] on link "-" at bounding box center [936, 217] width 32 height 35
type input "*"
click at [1228, 60] on icon "Close Cart Drawer" at bounding box center [1231, 58] width 18 height 18
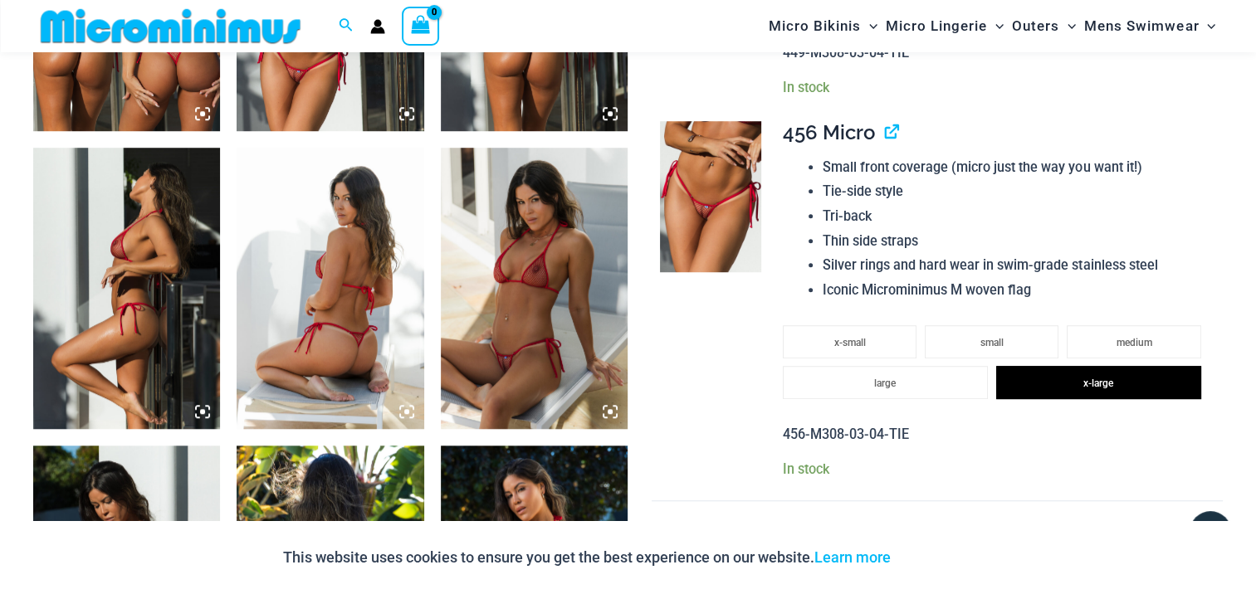
scroll to position [1230, 0]
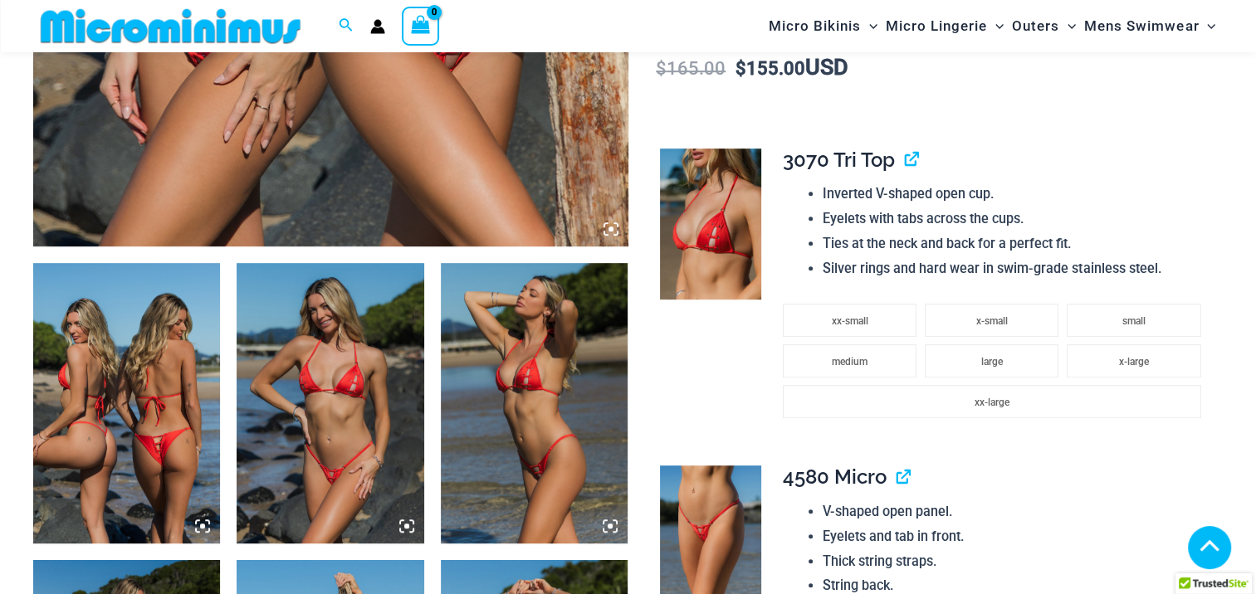
scroll to position [830, 0]
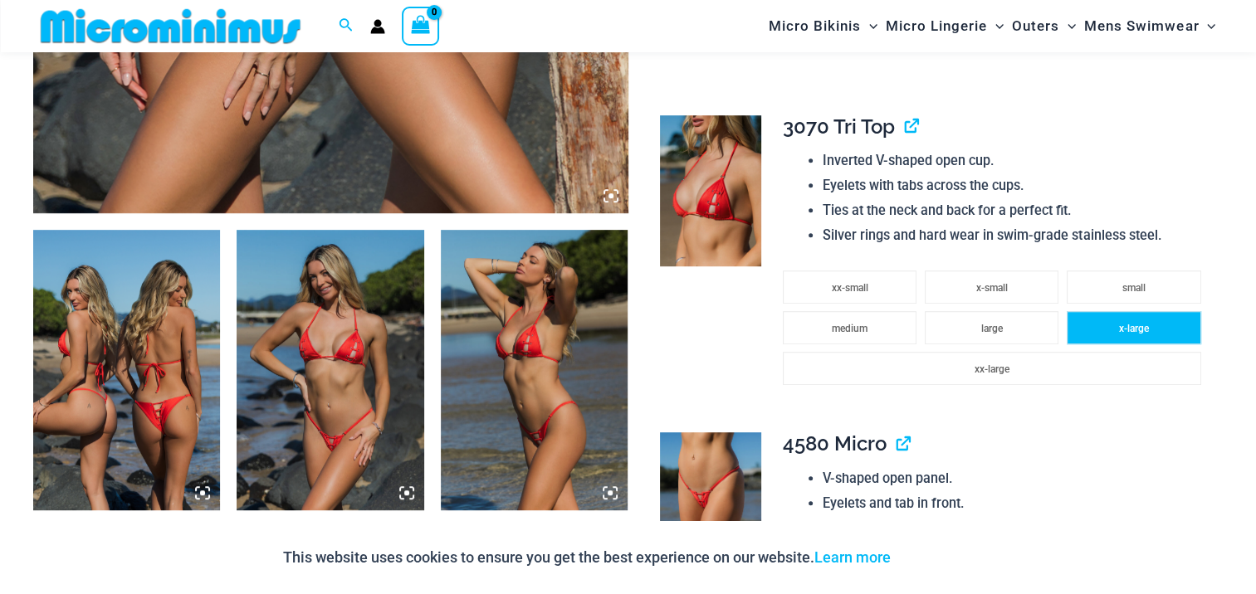
click at [1149, 329] on li "x-large" at bounding box center [1134, 327] width 134 height 33
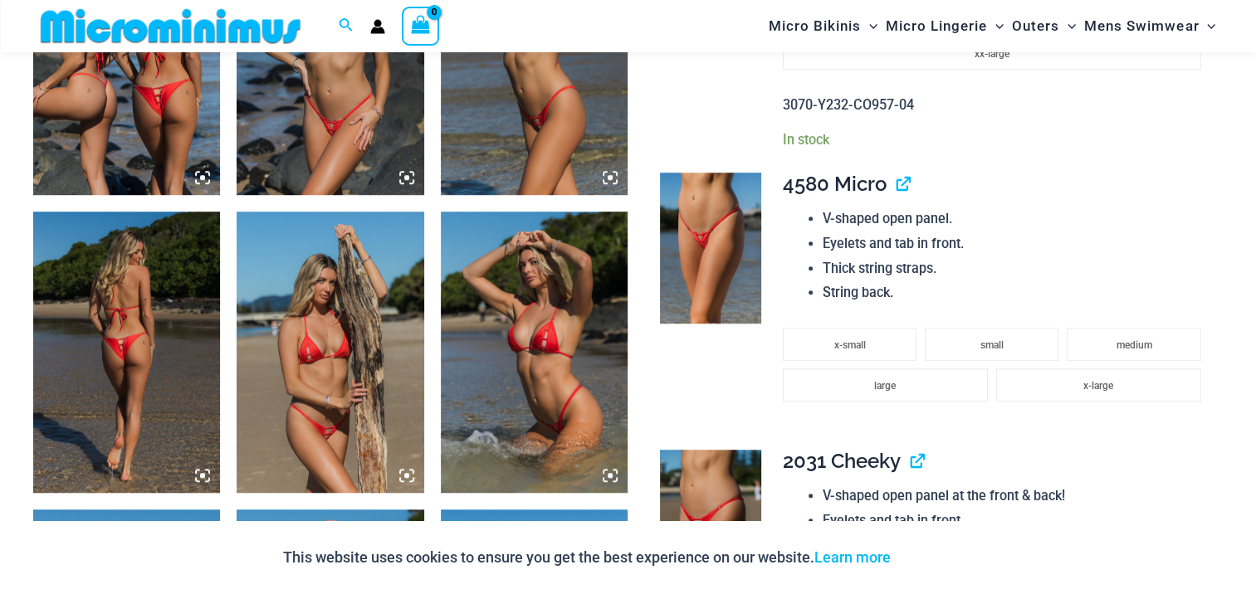
scroll to position [1162, 0]
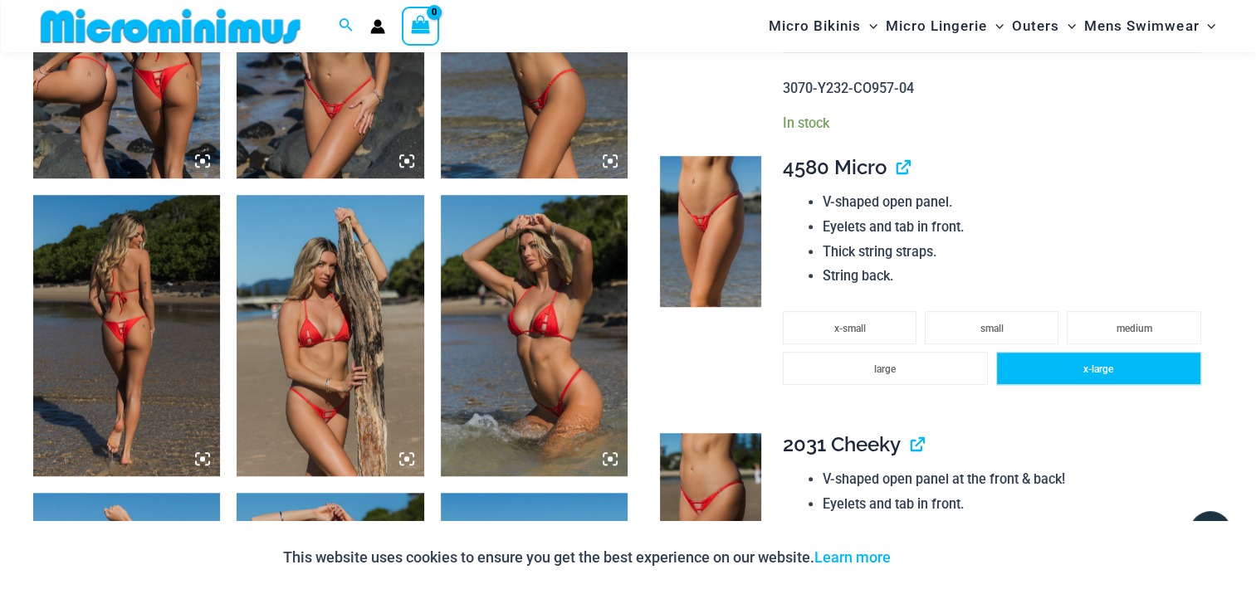
click at [1095, 370] on span "x-large" at bounding box center [1099, 370] width 30 height 12
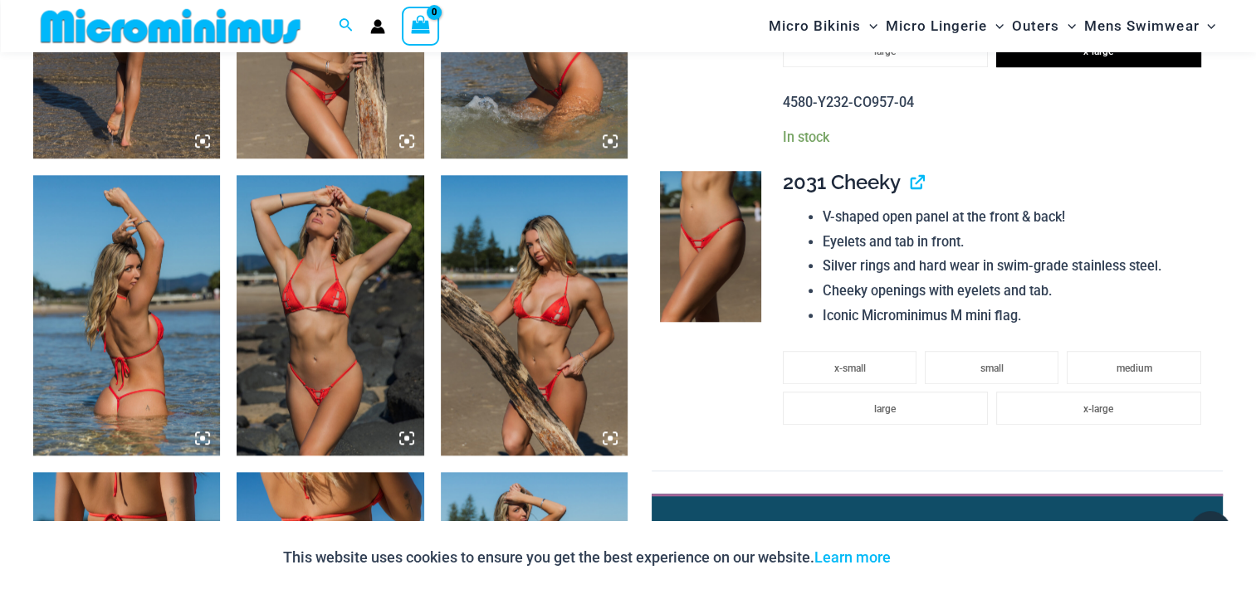
scroll to position [1495, 0]
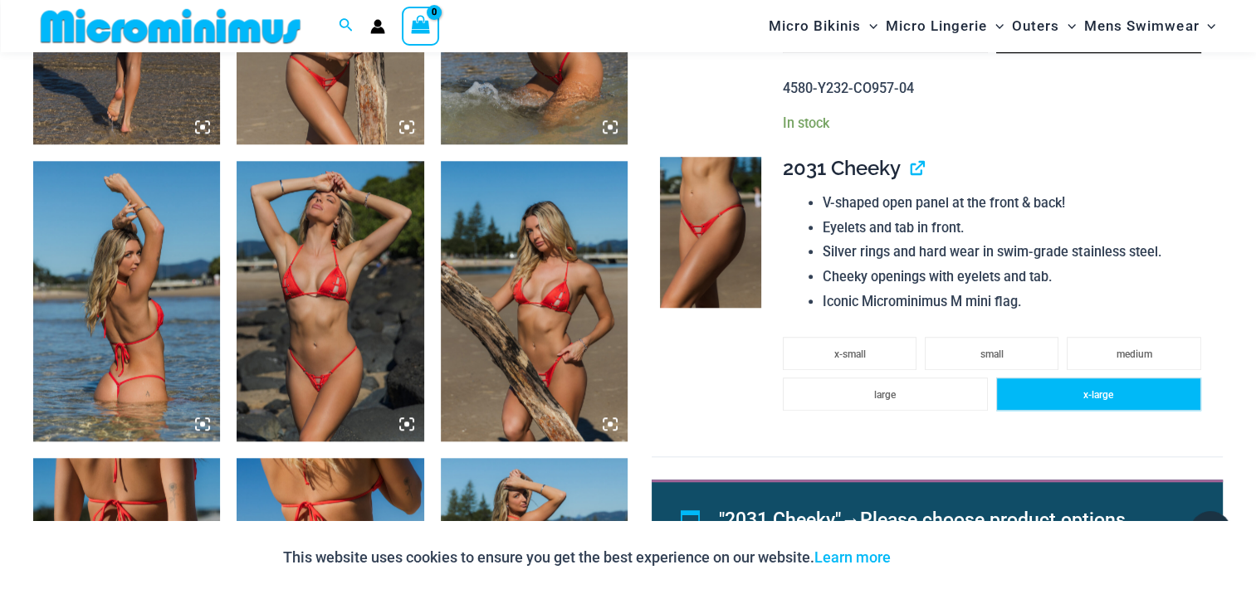
click at [1091, 395] on span "x-large" at bounding box center [1099, 395] width 30 height 12
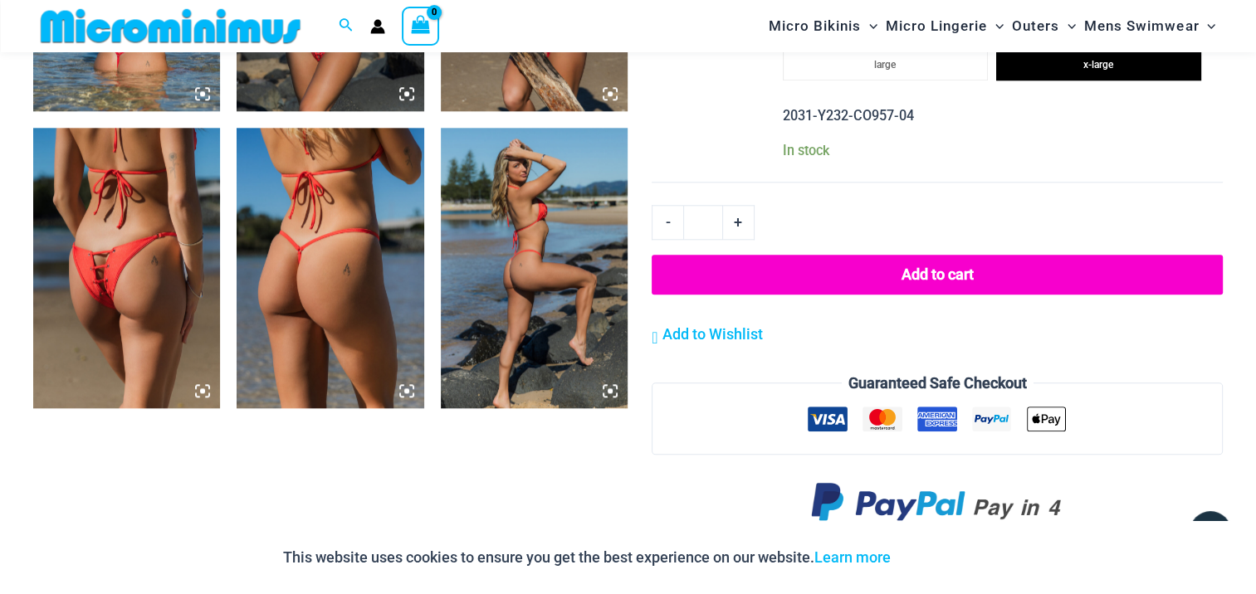
scroll to position [1827, 0]
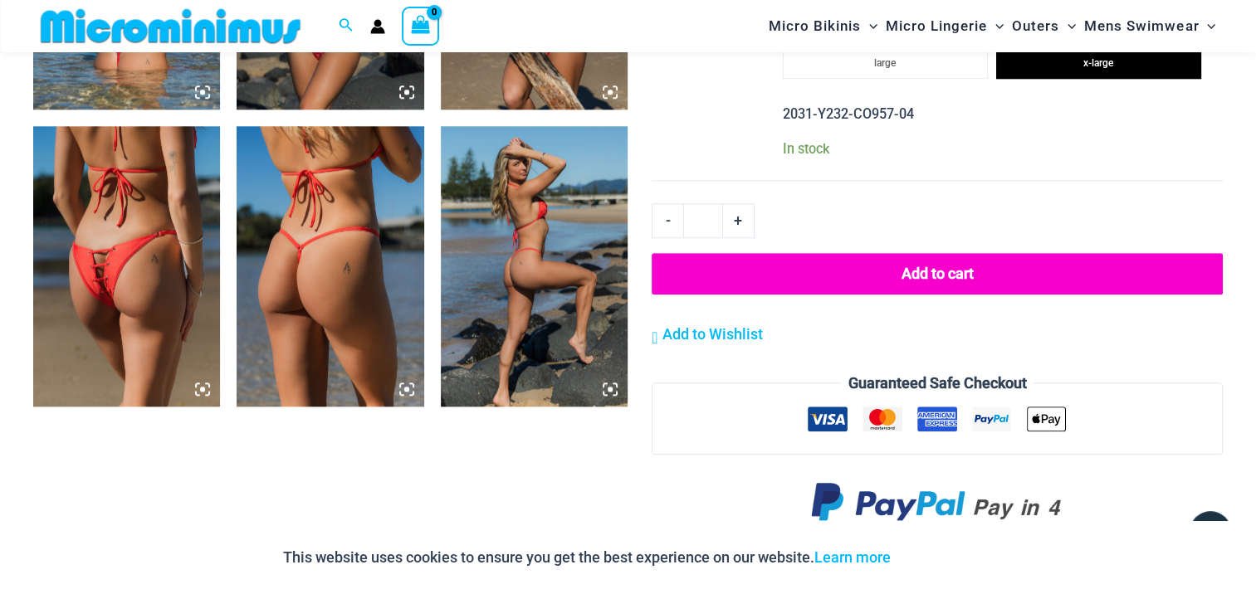
click at [938, 272] on button "Add to cart" at bounding box center [937, 274] width 571 height 42
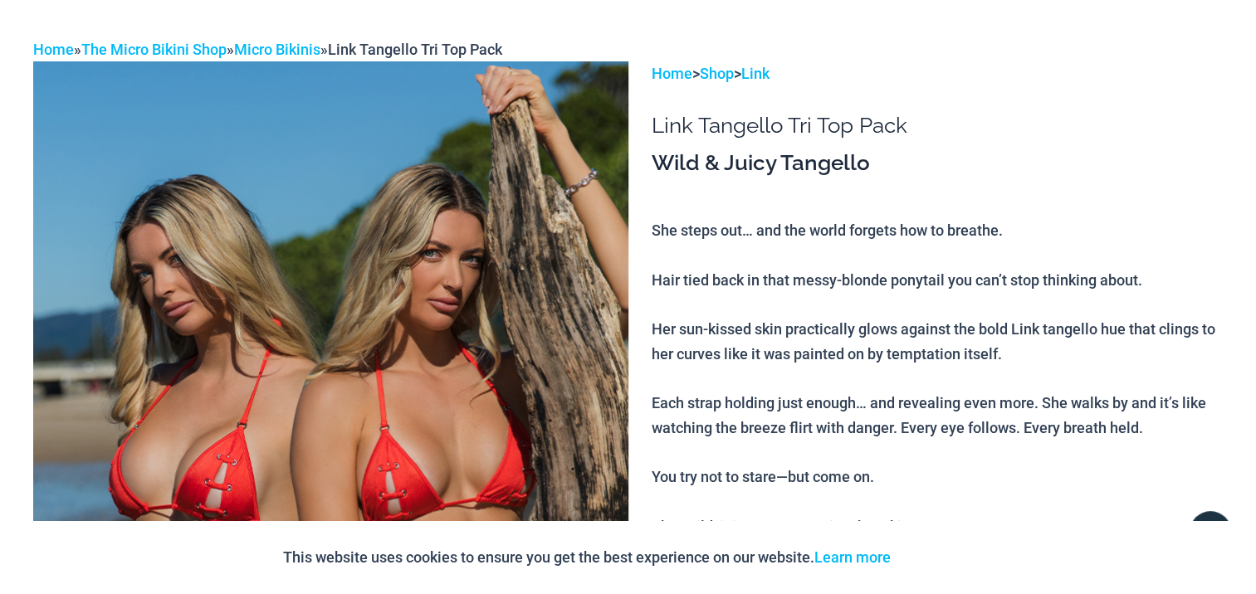
scroll to position [0, 0]
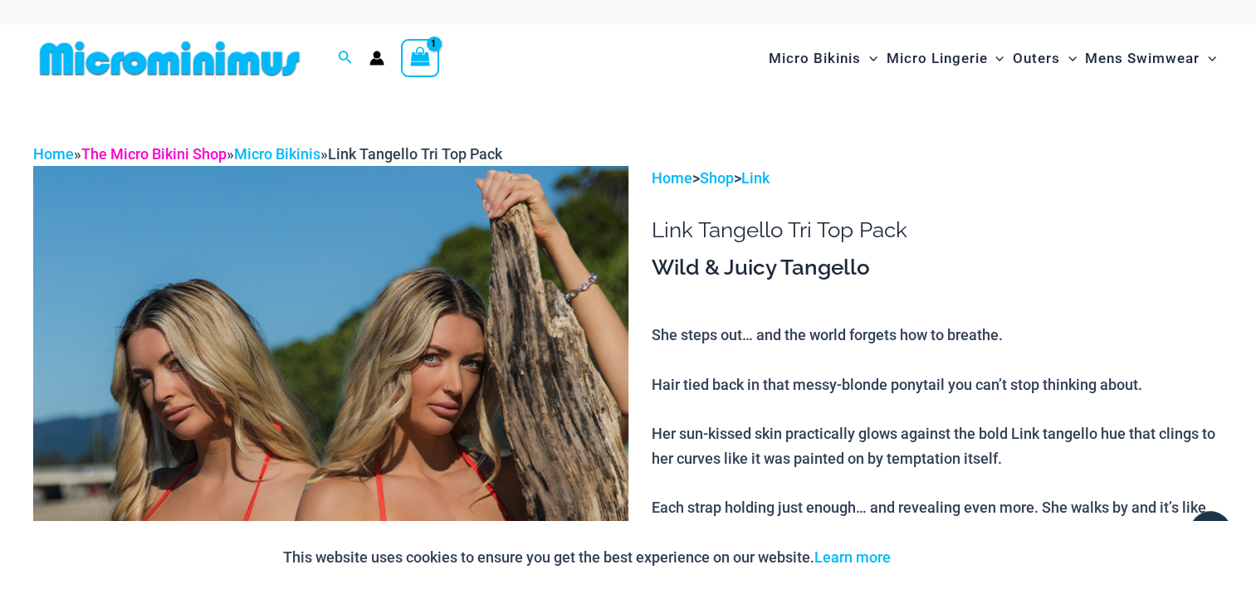
click at [176, 147] on link "The Micro Bikini Shop" at bounding box center [153, 153] width 145 height 17
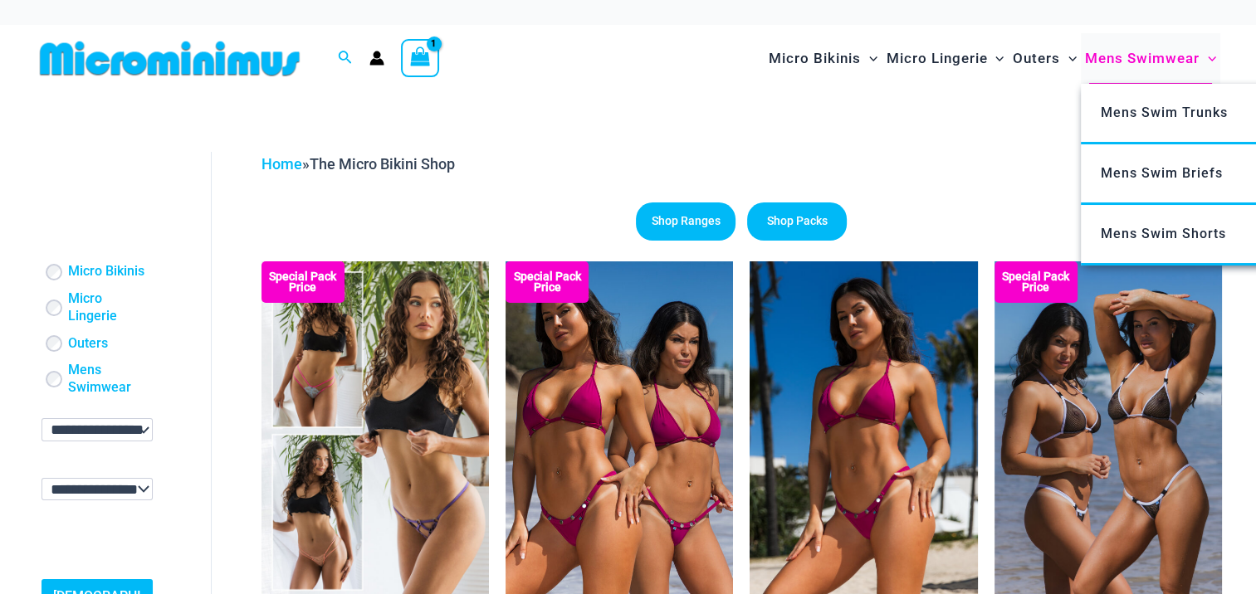
click at [1110, 57] on span "Mens Swimwear" at bounding box center [1142, 58] width 115 height 42
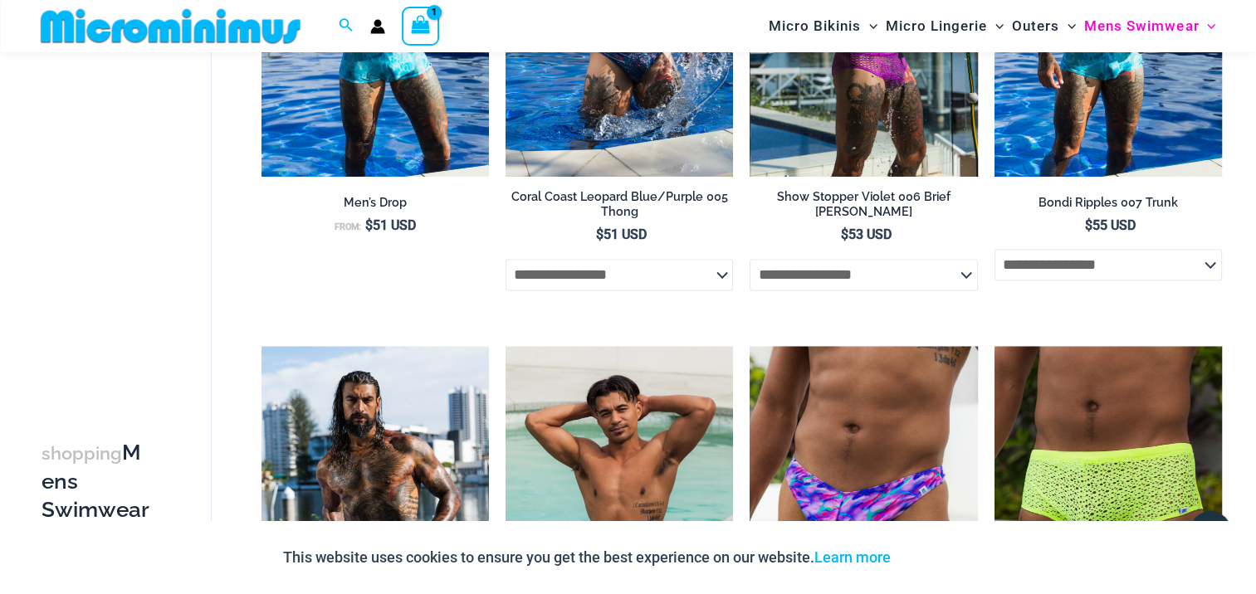
scroll to position [2491, 0]
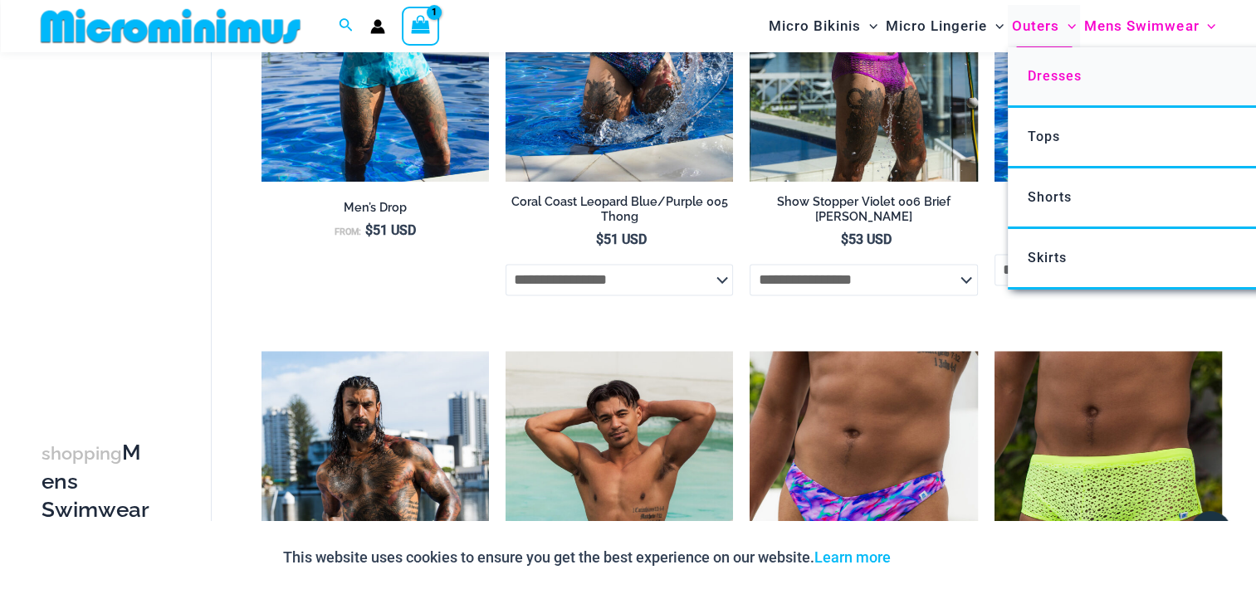
click at [1043, 72] on span "Dresses" at bounding box center [1055, 76] width 54 height 16
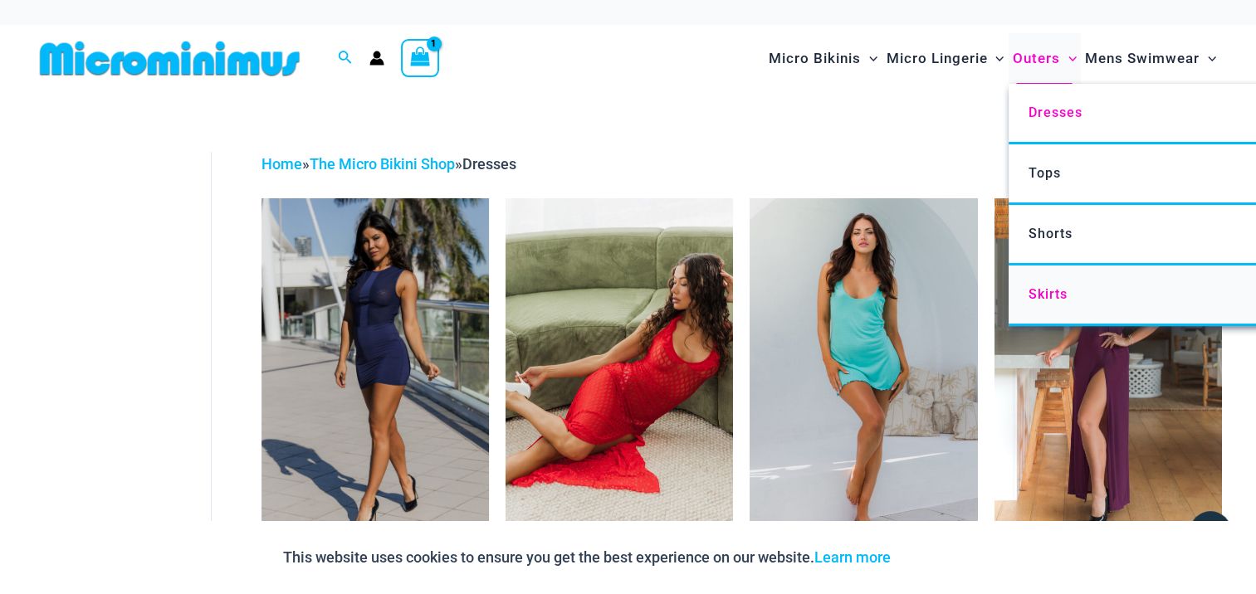
click at [1050, 291] on span "Skirts" at bounding box center [1047, 294] width 39 height 16
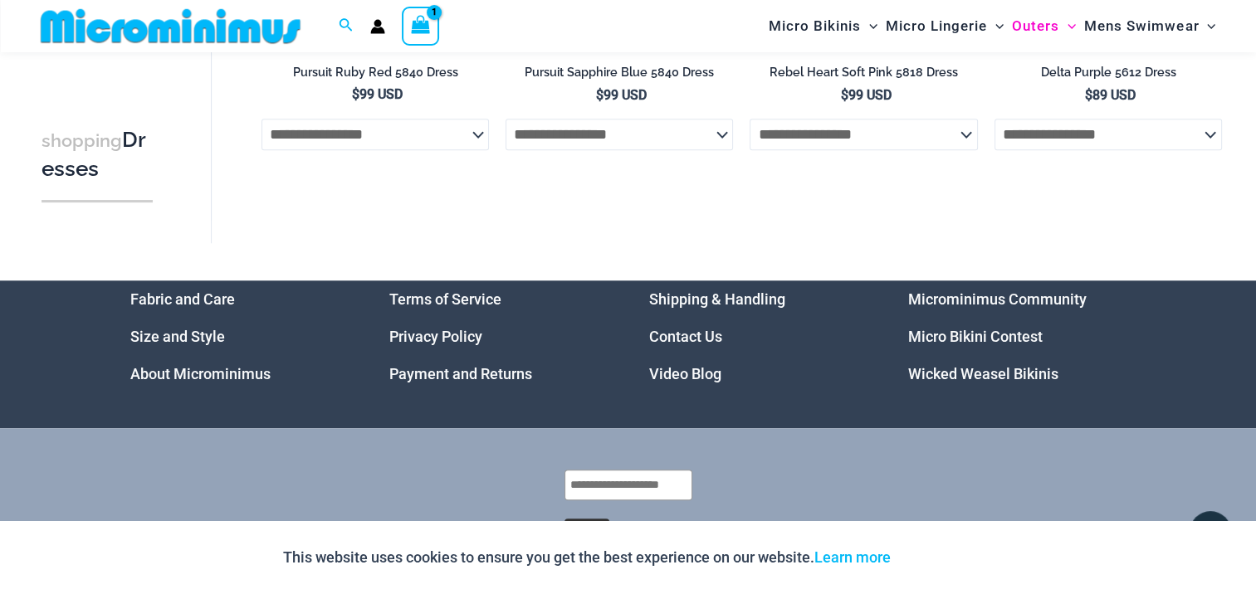
scroll to position [1548, 0]
